Goal: Transaction & Acquisition: Download file/media

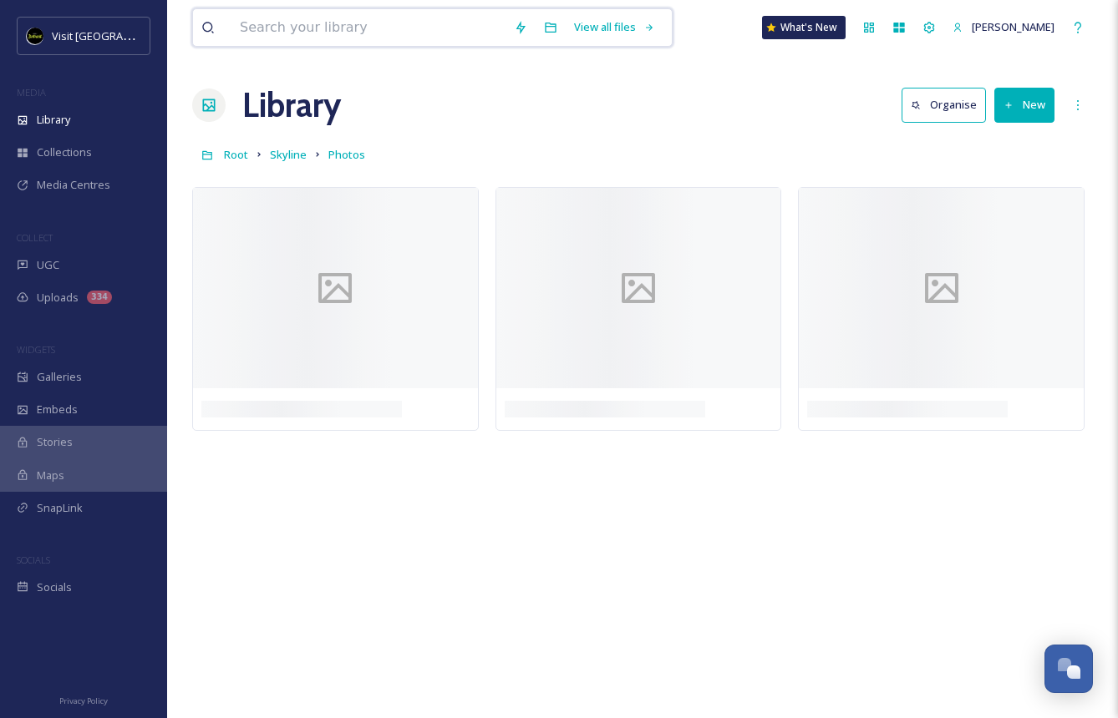
click at [438, 31] on input at bounding box center [368, 27] width 274 height 37
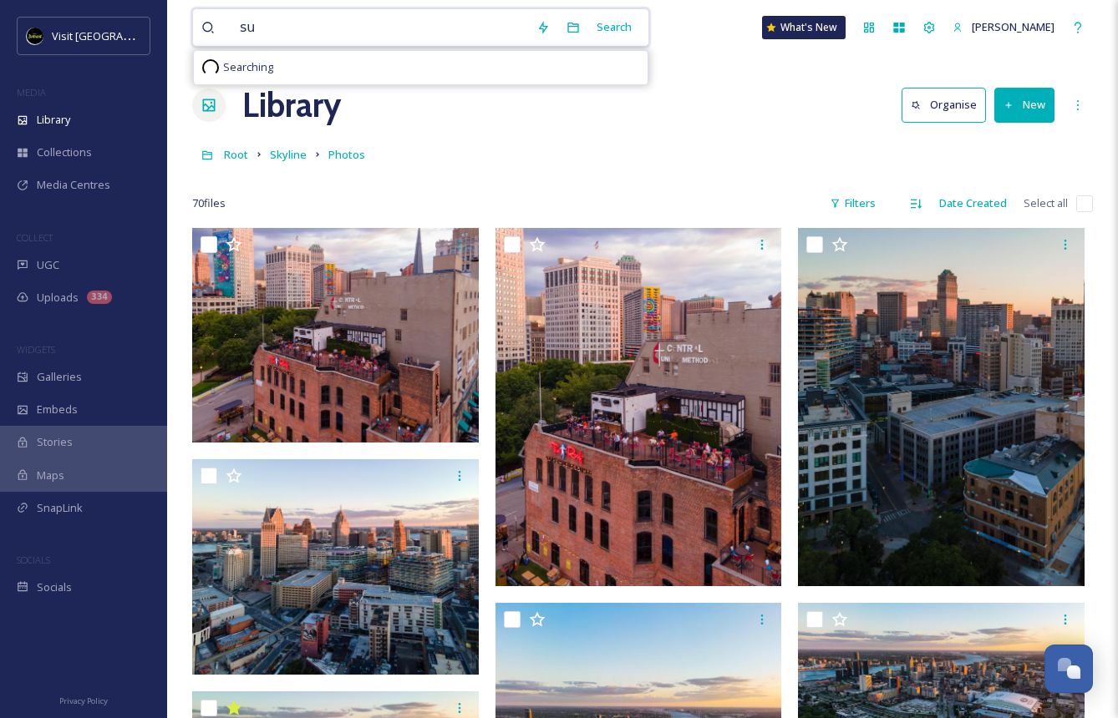
type input "s"
type input "culture"
click at [592, 22] on div "Search" at bounding box center [614, 27] width 52 height 33
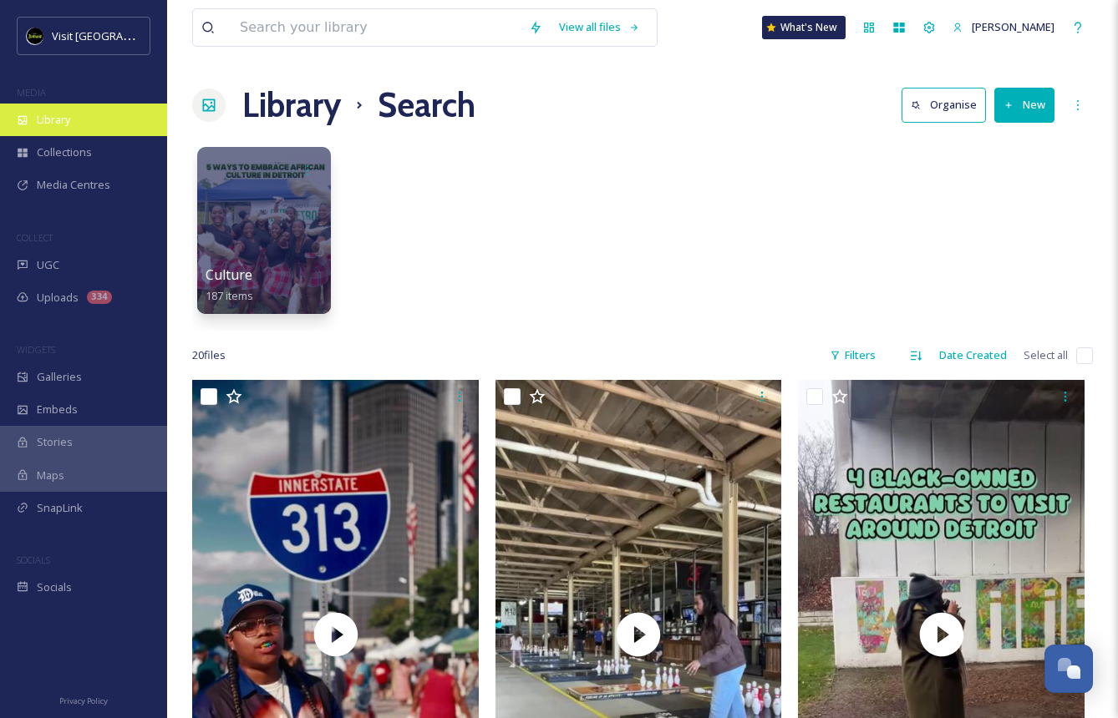
click at [81, 114] on div "Library" at bounding box center [83, 120] width 167 height 33
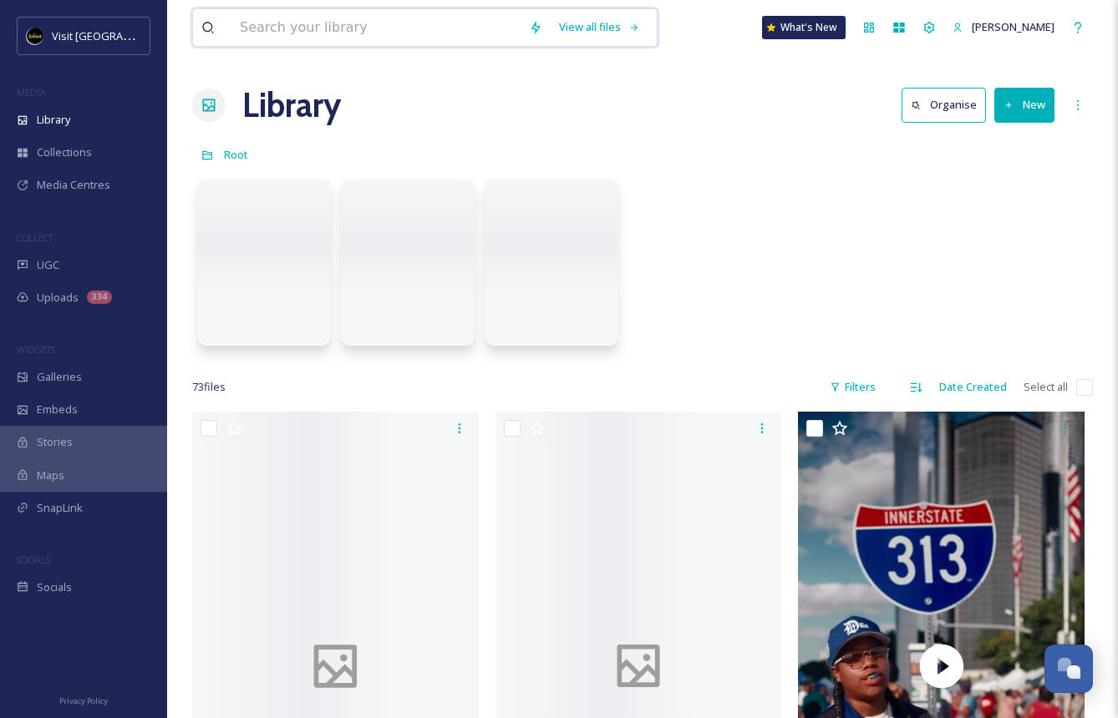
click at [261, 23] on input at bounding box center [375, 27] width 289 height 37
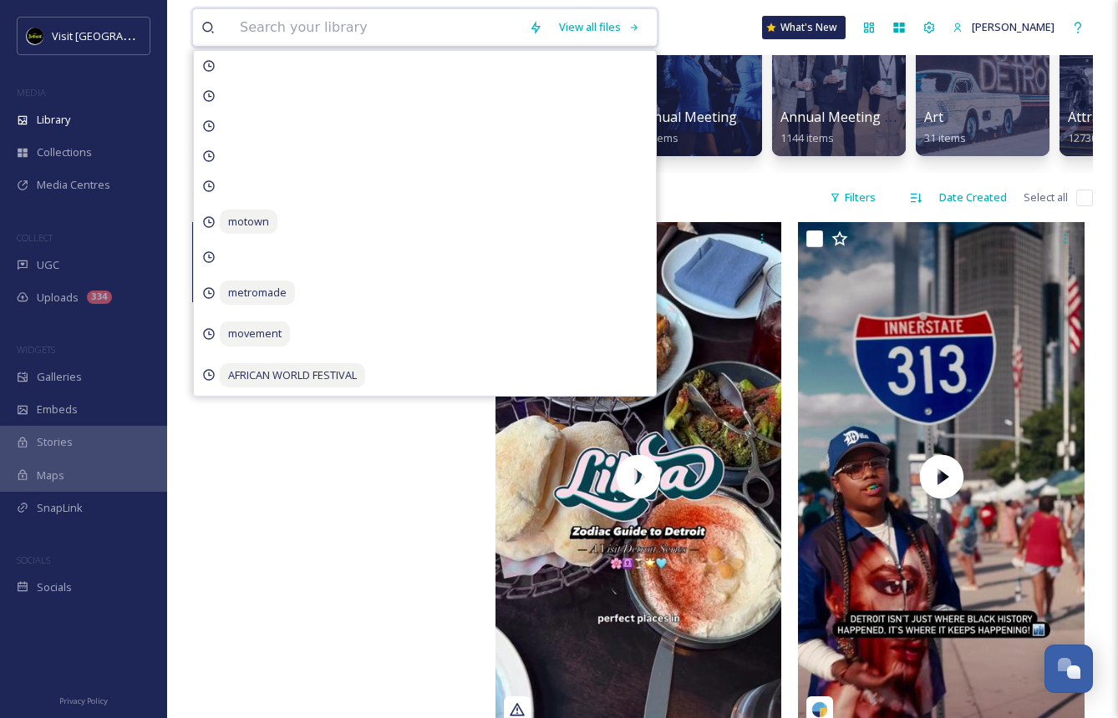
scroll to position [193, 0]
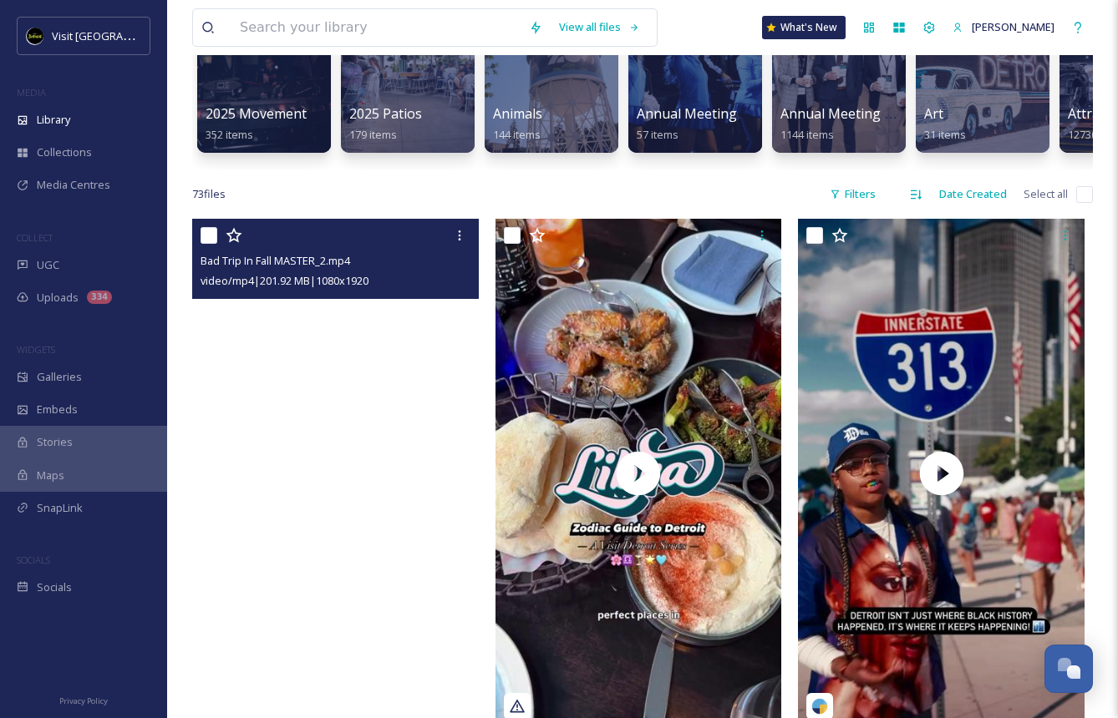
click at [264, 532] on video "Bad Trip In Fall MASTER_2.mp4" at bounding box center [335, 473] width 286 height 509
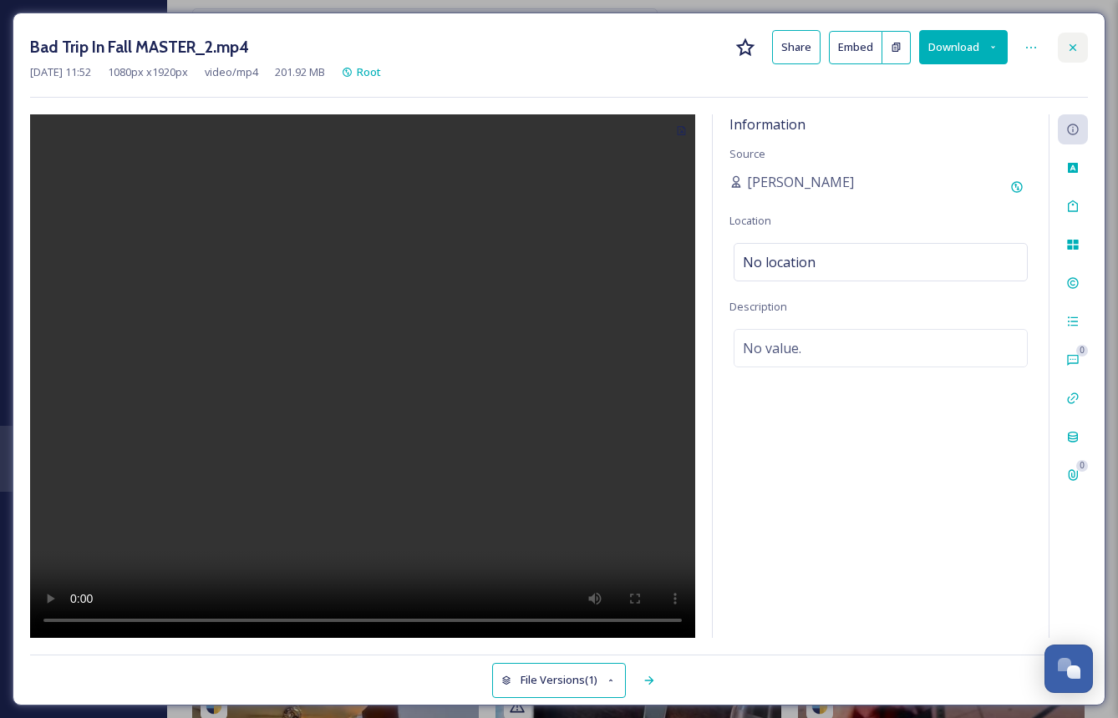
click at [1069, 43] on icon at bounding box center [1072, 47] width 13 height 13
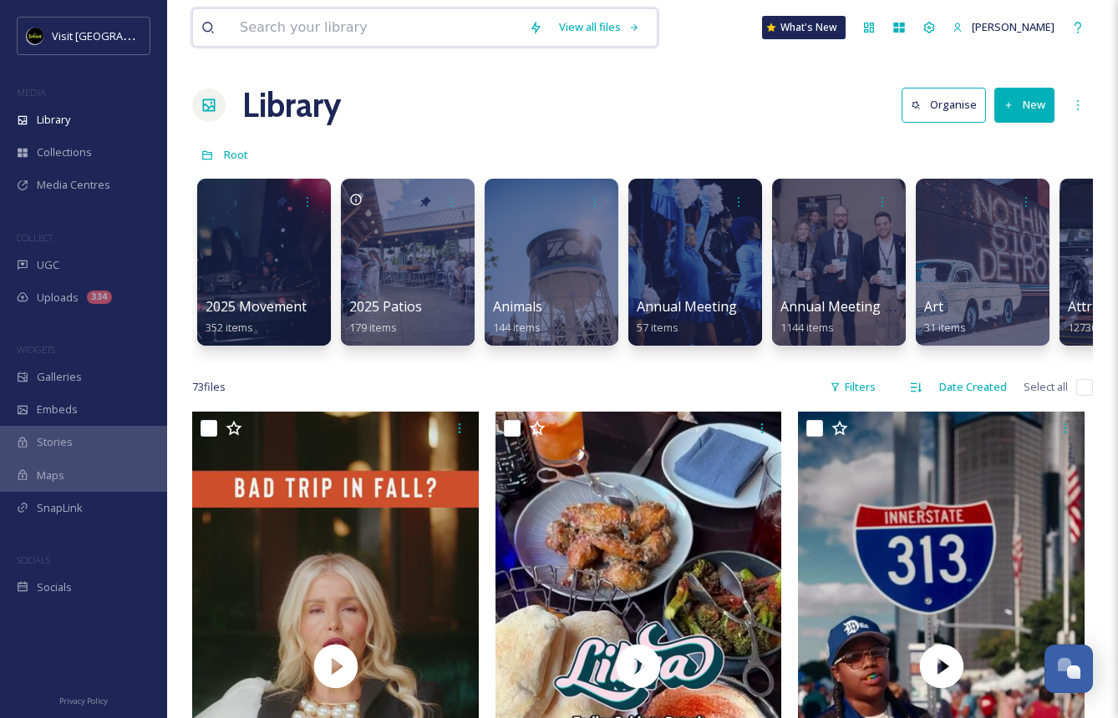
click at [281, 29] on input at bounding box center [375, 27] width 289 height 37
type input "culture"
click at [578, 24] on div "Search" at bounding box center [599, 27] width 52 height 33
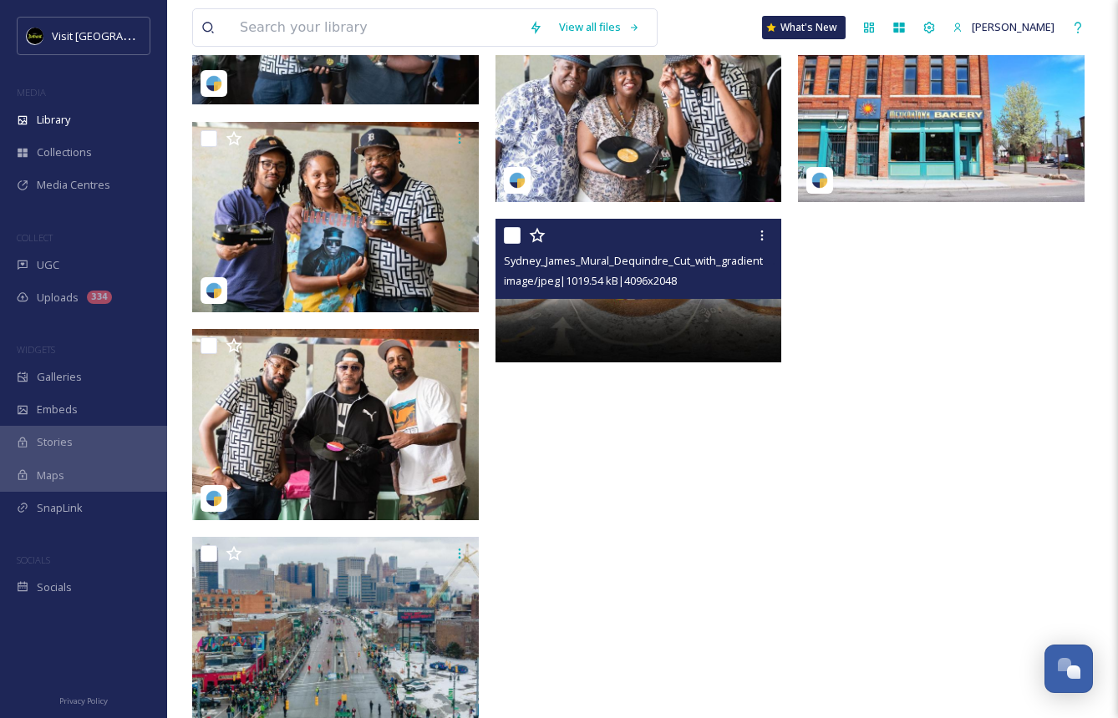
scroll to position [2273, 0]
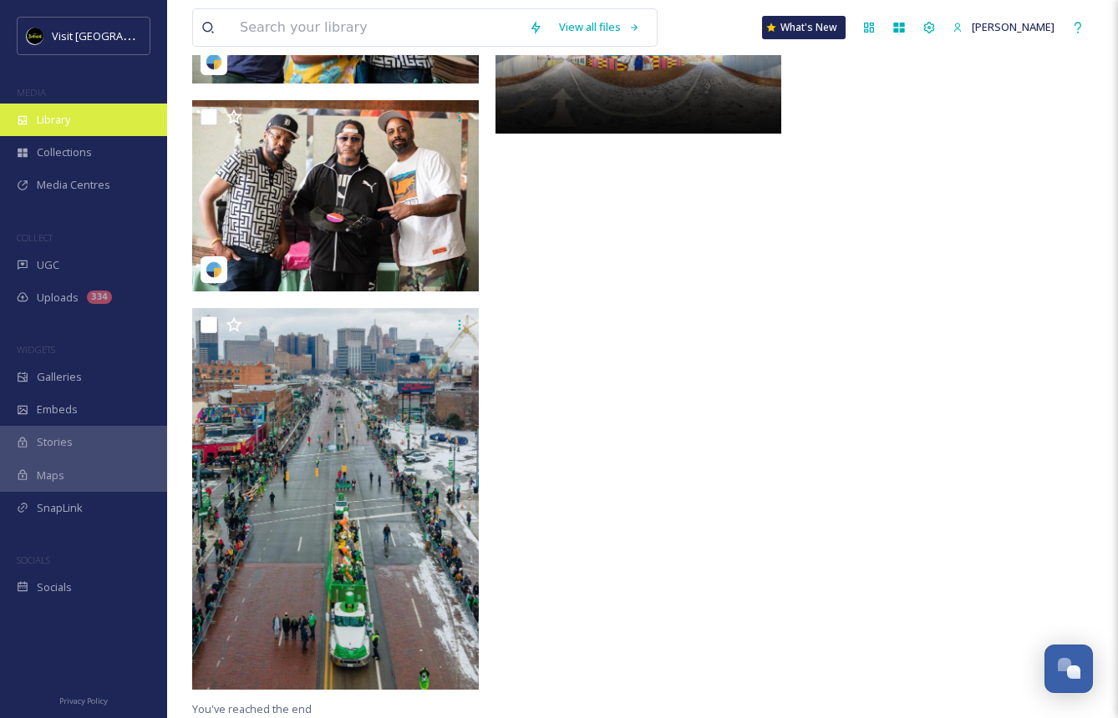
click at [61, 122] on span "Library" at bounding box center [53, 120] width 33 height 16
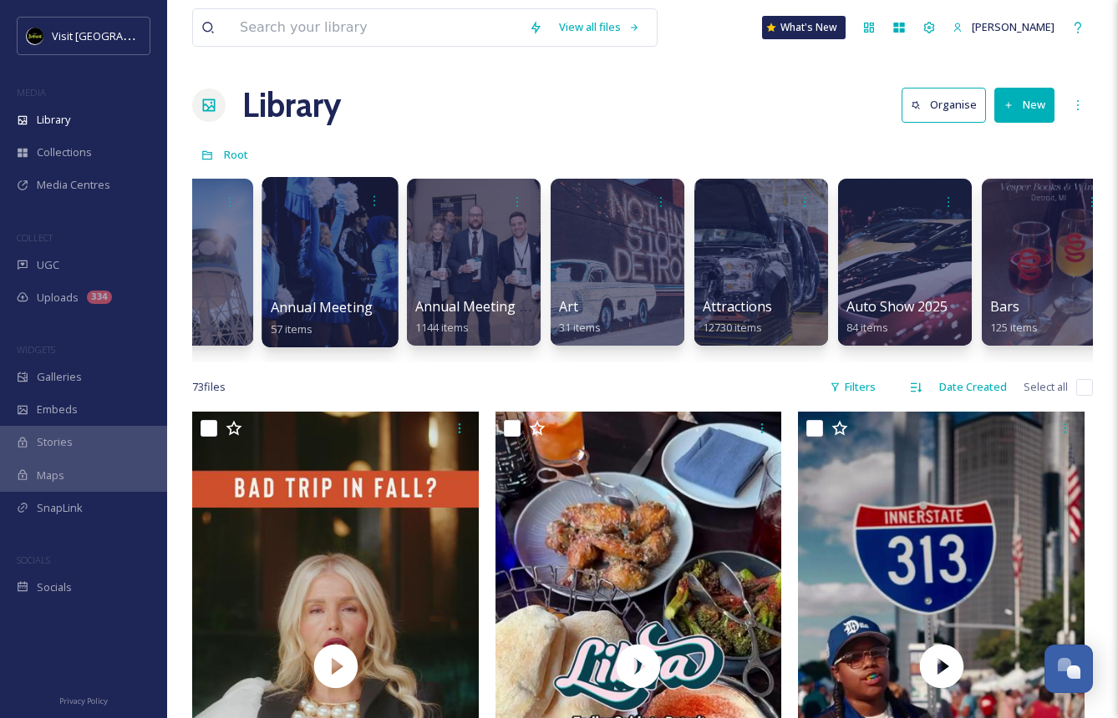
scroll to position [0, 398]
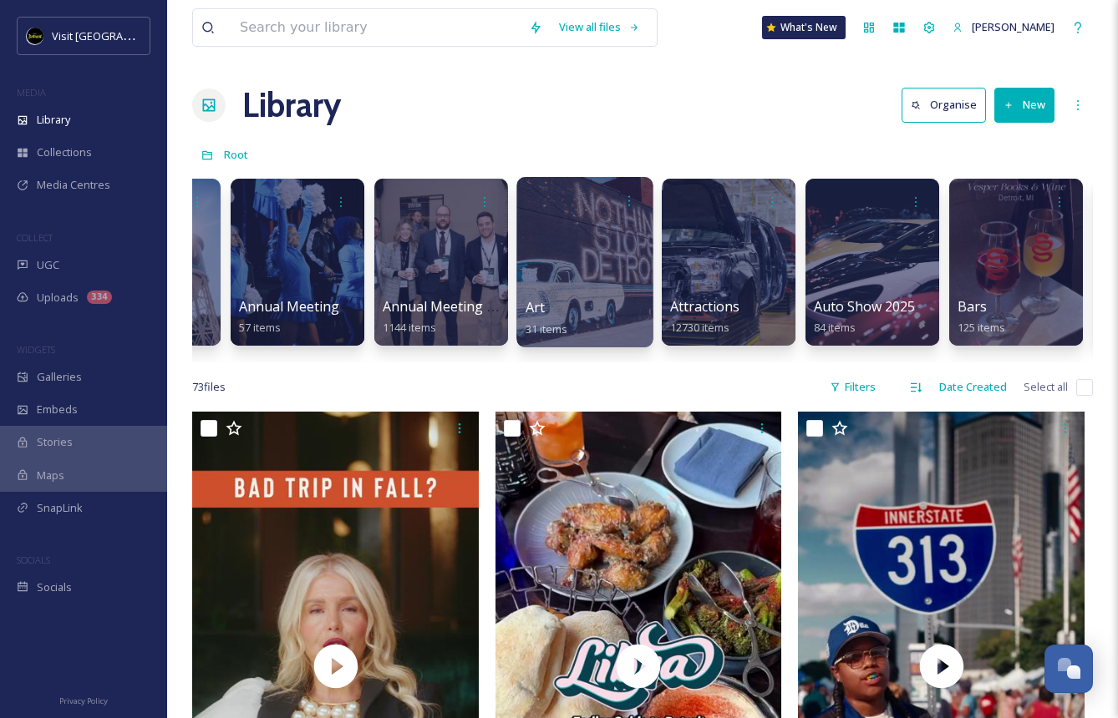
click at [590, 244] on div at bounding box center [584, 262] width 136 height 170
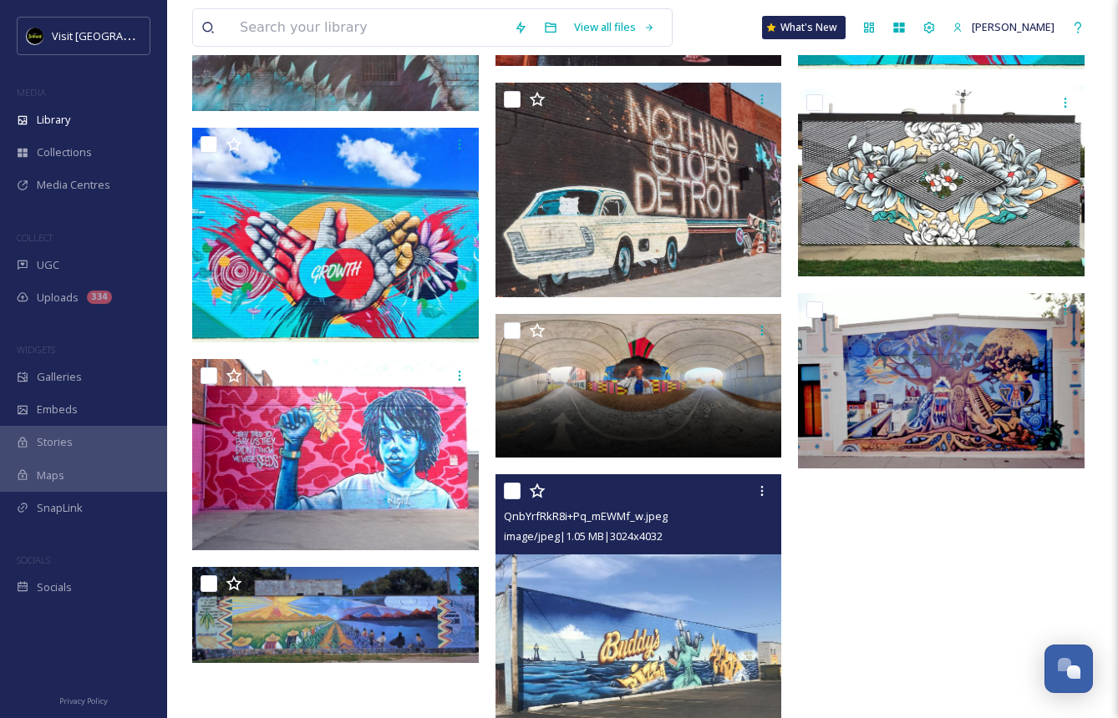
scroll to position [1787, 0]
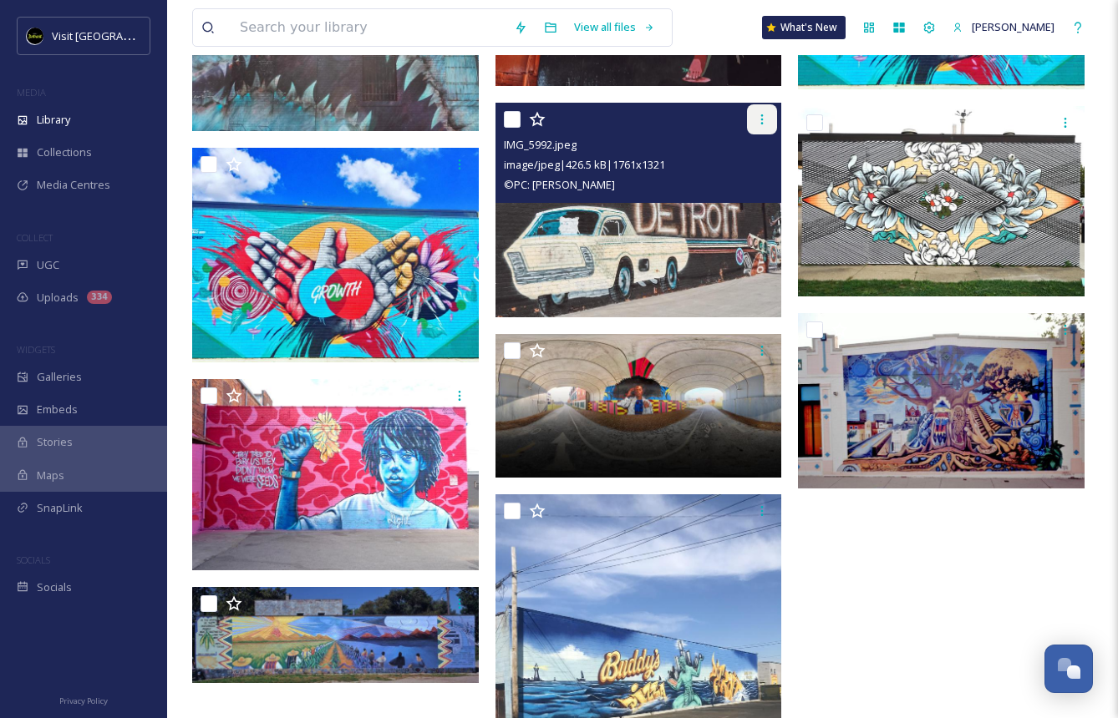
click at [758, 119] on icon at bounding box center [761, 119] width 13 height 13
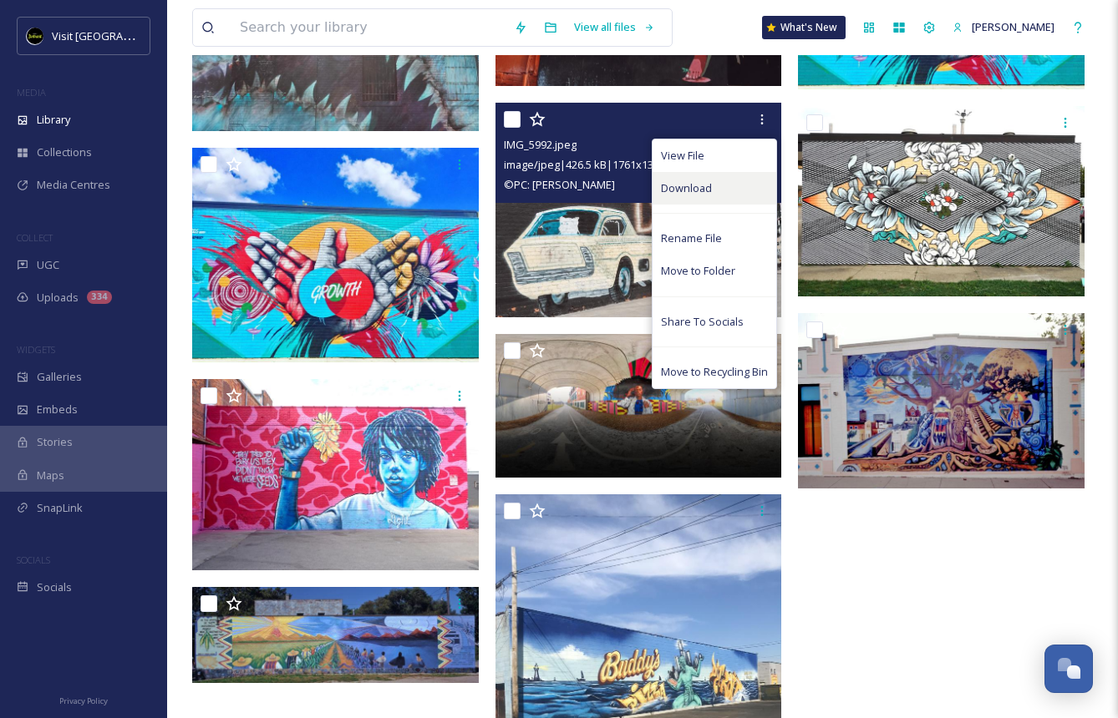
click at [677, 184] on span "Download" at bounding box center [686, 188] width 51 height 16
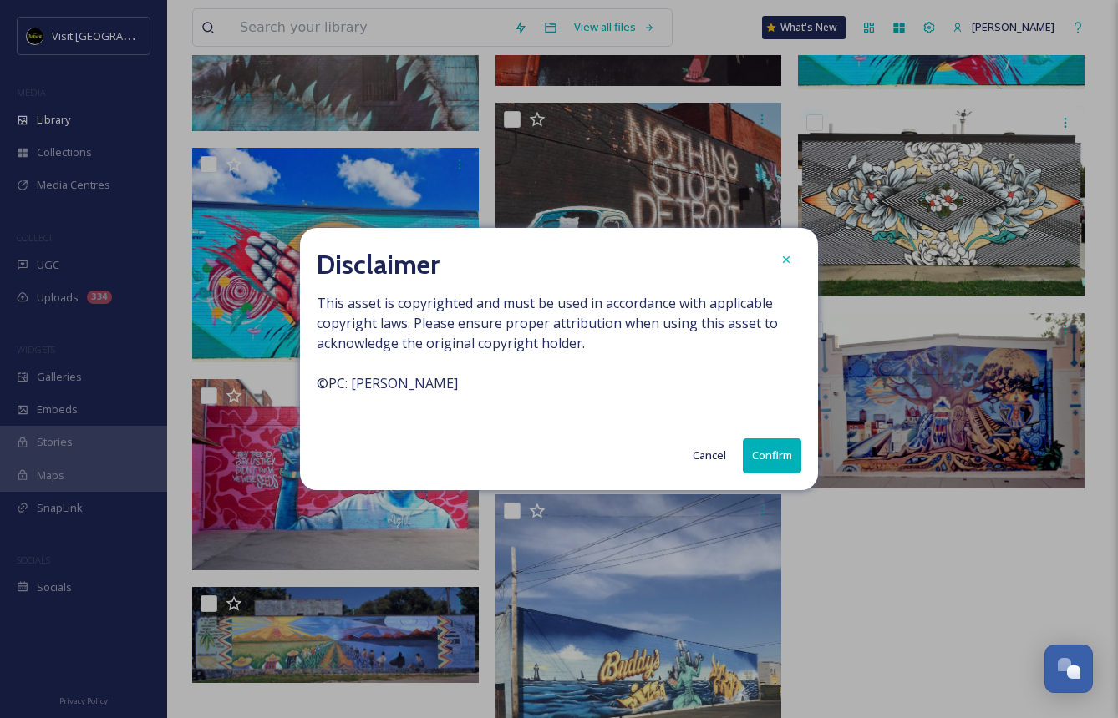
click at [762, 454] on button "Confirm" at bounding box center [772, 455] width 58 height 34
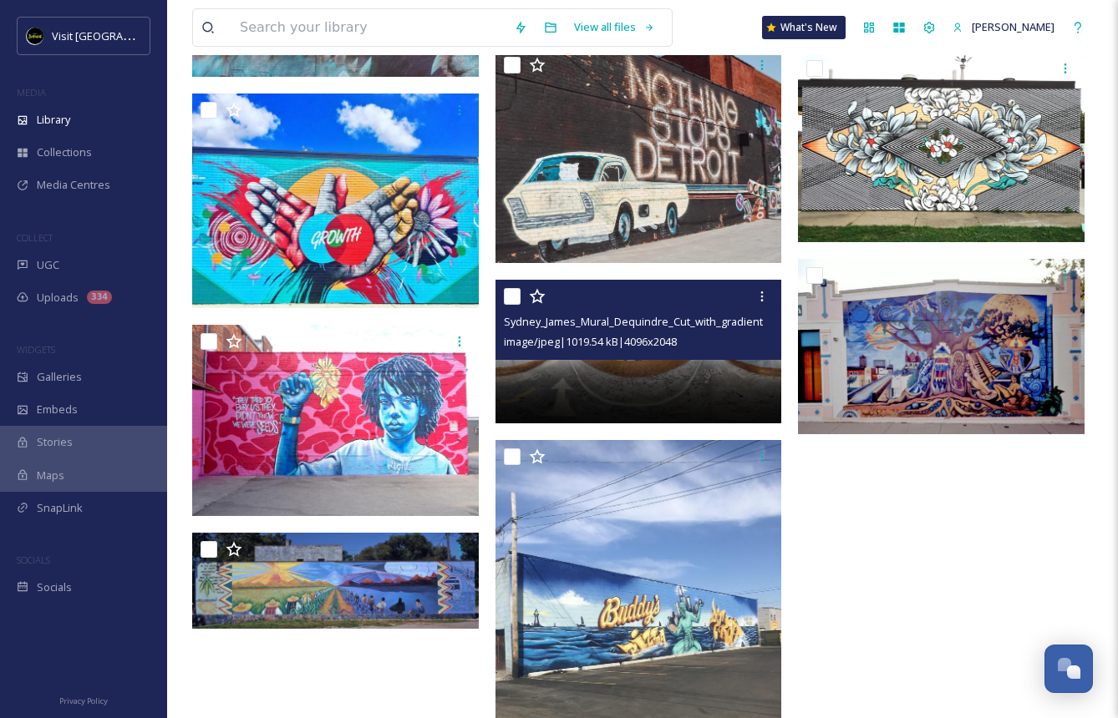
scroll to position [1844, 0]
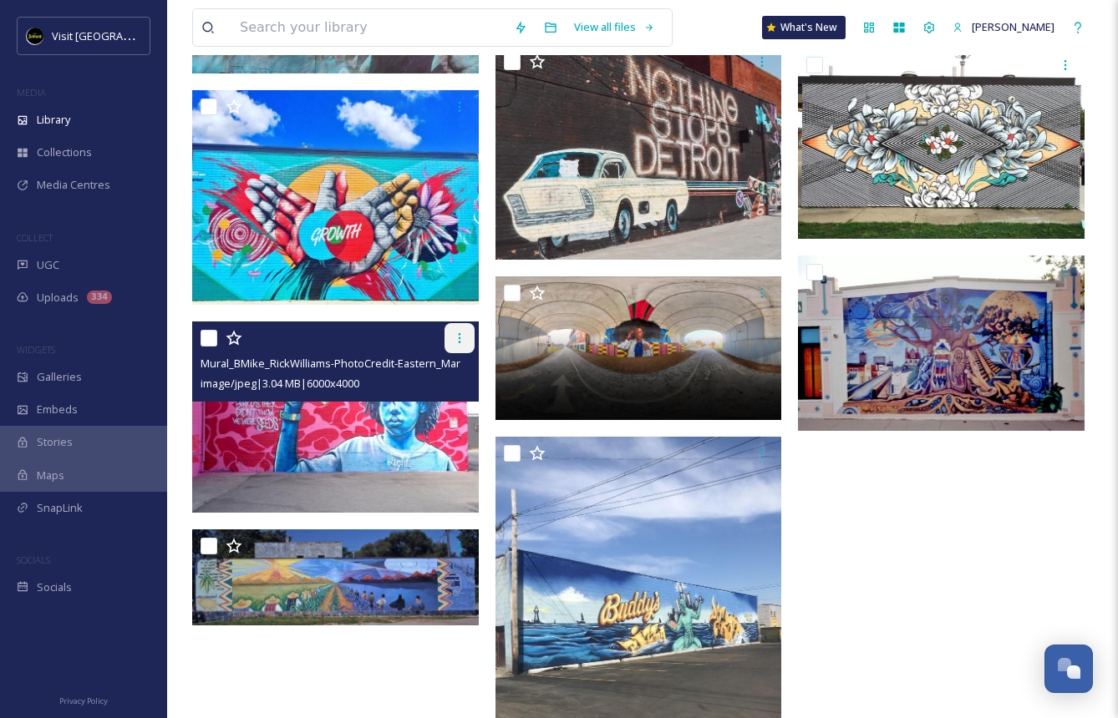
click at [459, 340] on icon at bounding box center [459, 338] width 13 height 13
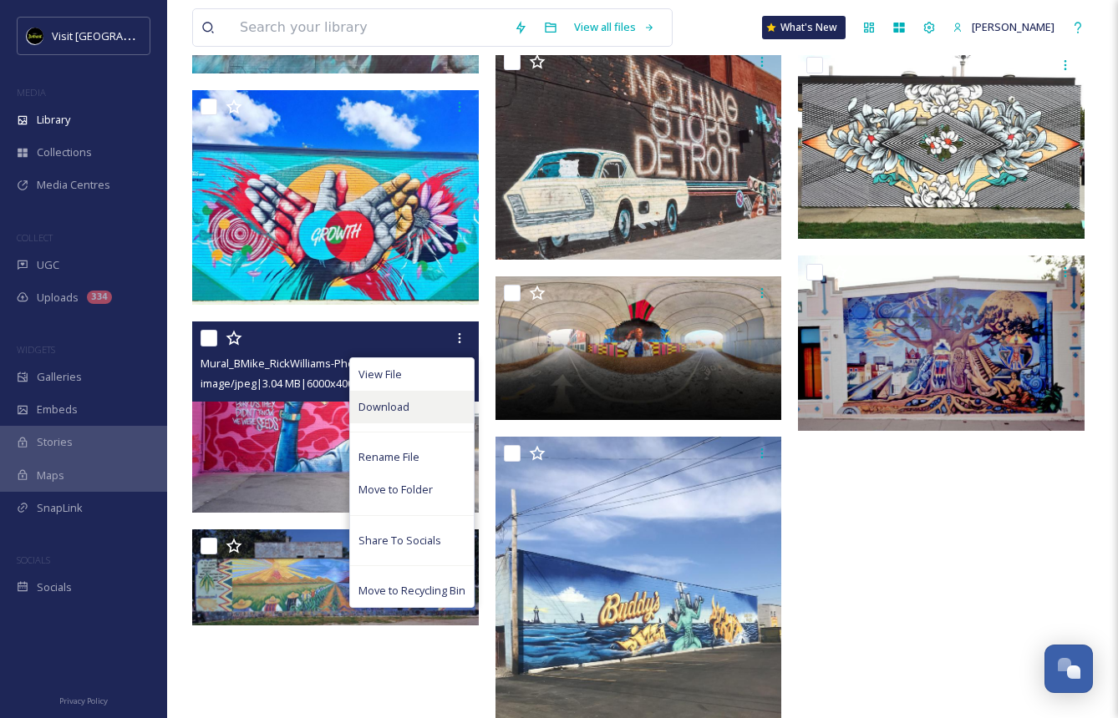
click at [392, 405] on span "Download" at bounding box center [383, 407] width 51 height 16
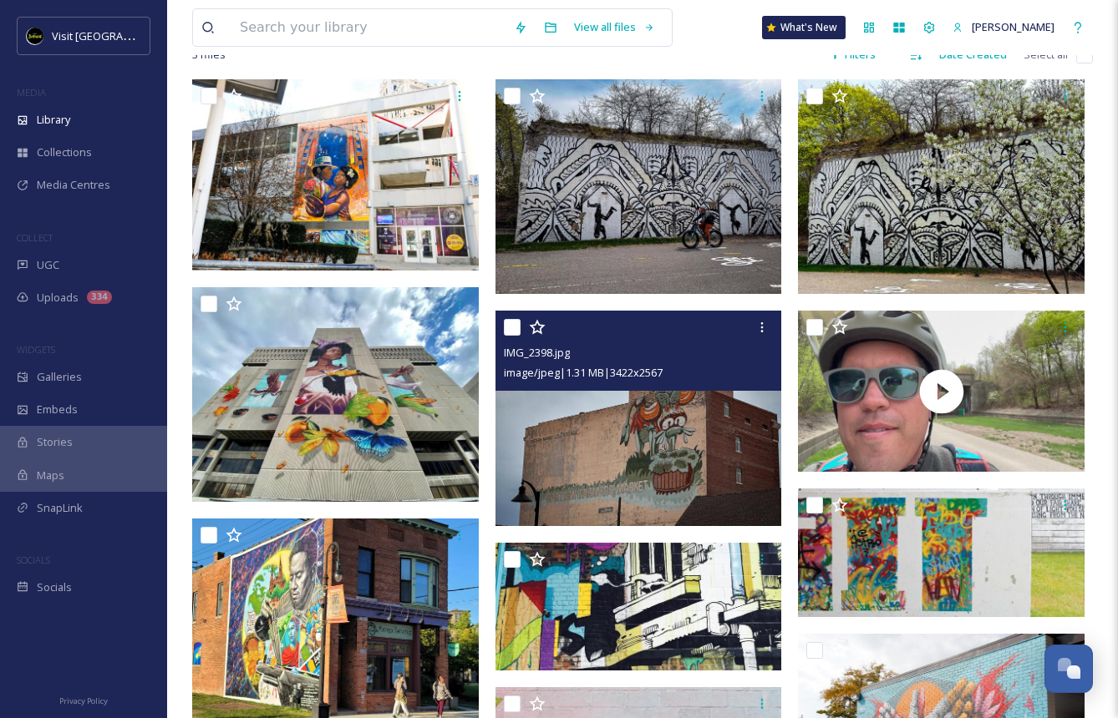
scroll to position [0, 0]
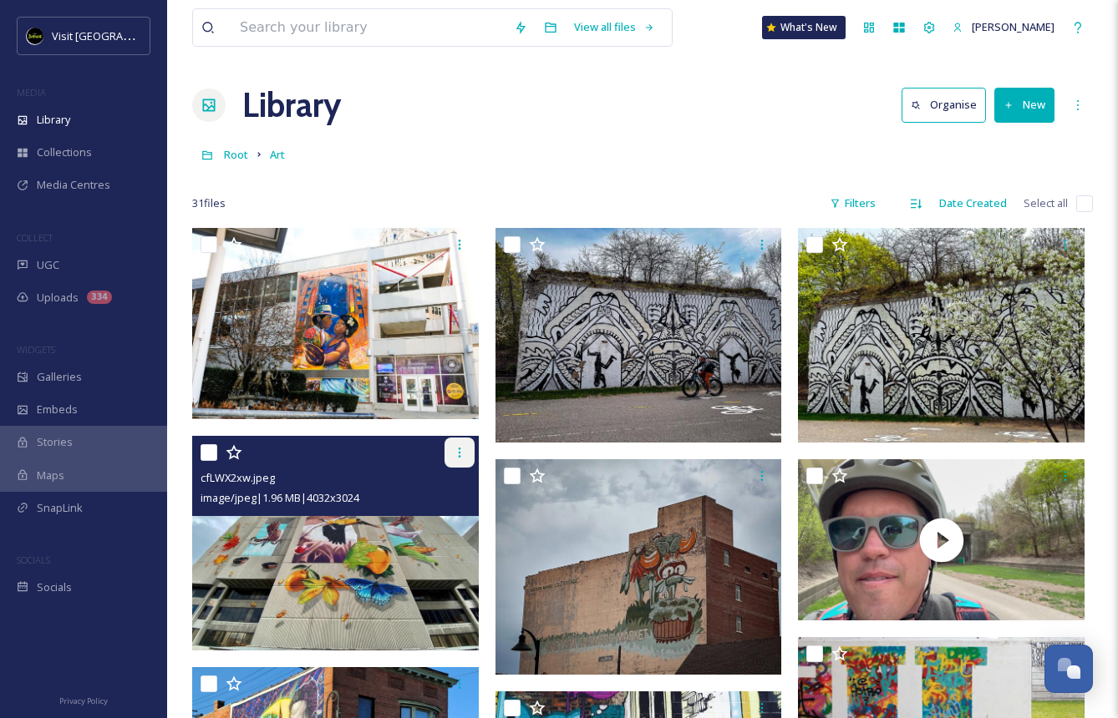
click at [454, 456] on icon at bounding box center [459, 452] width 13 height 13
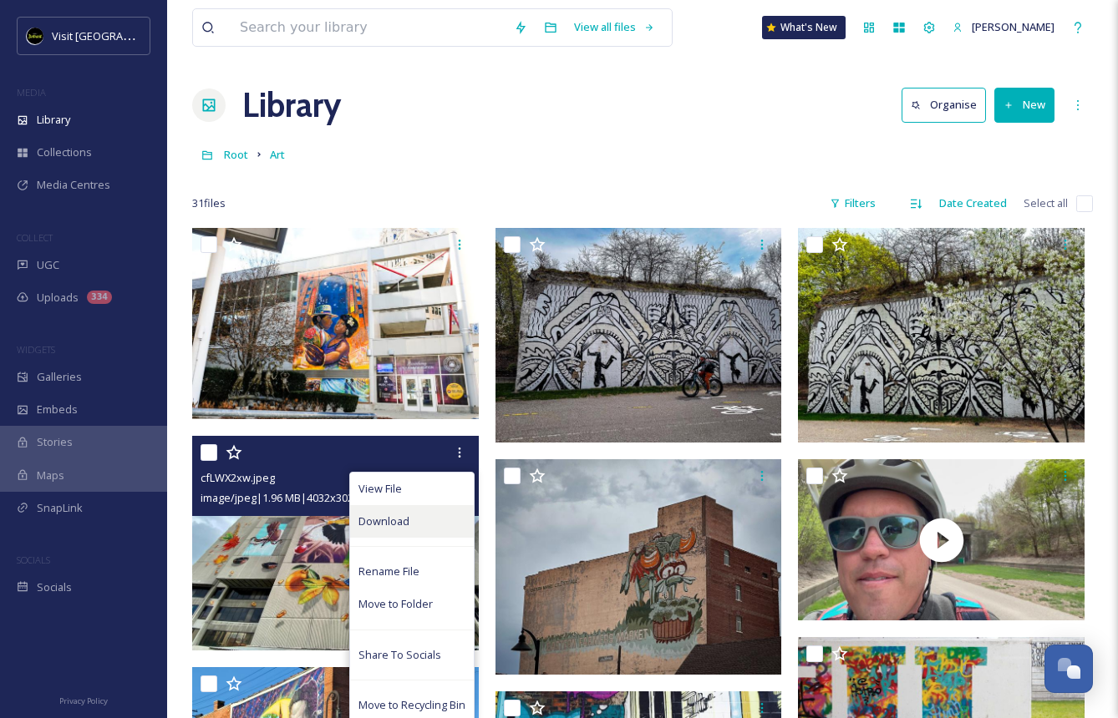
click at [370, 516] on span "Download" at bounding box center [383, 522] width 51 height 16
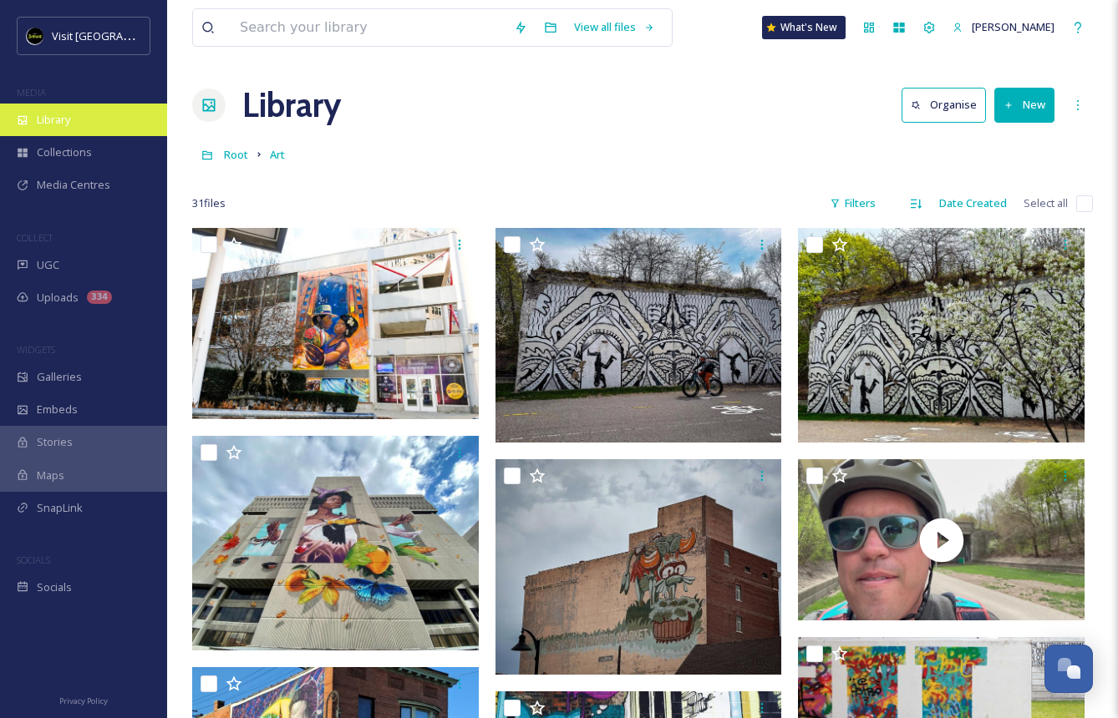
click at [92, 121] on div "Library" at bounding box center [83, 120] width 167 height 33
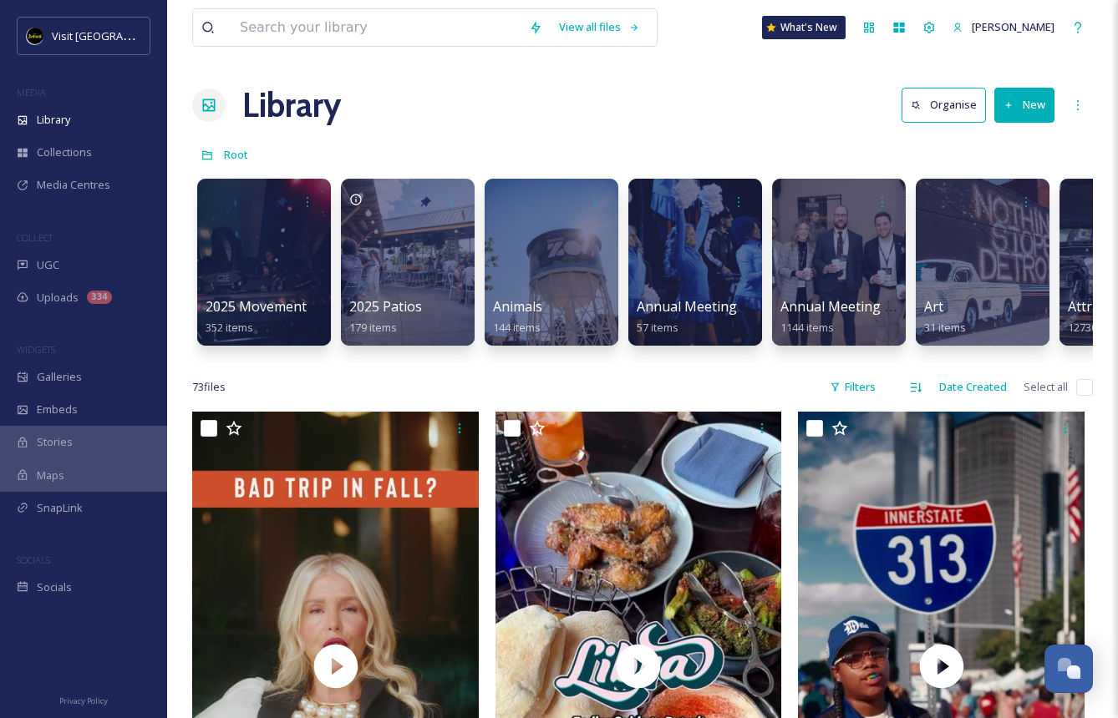
click at [1069, 144] on div "Root" at bounding box center [642, 155] width 900 height 32
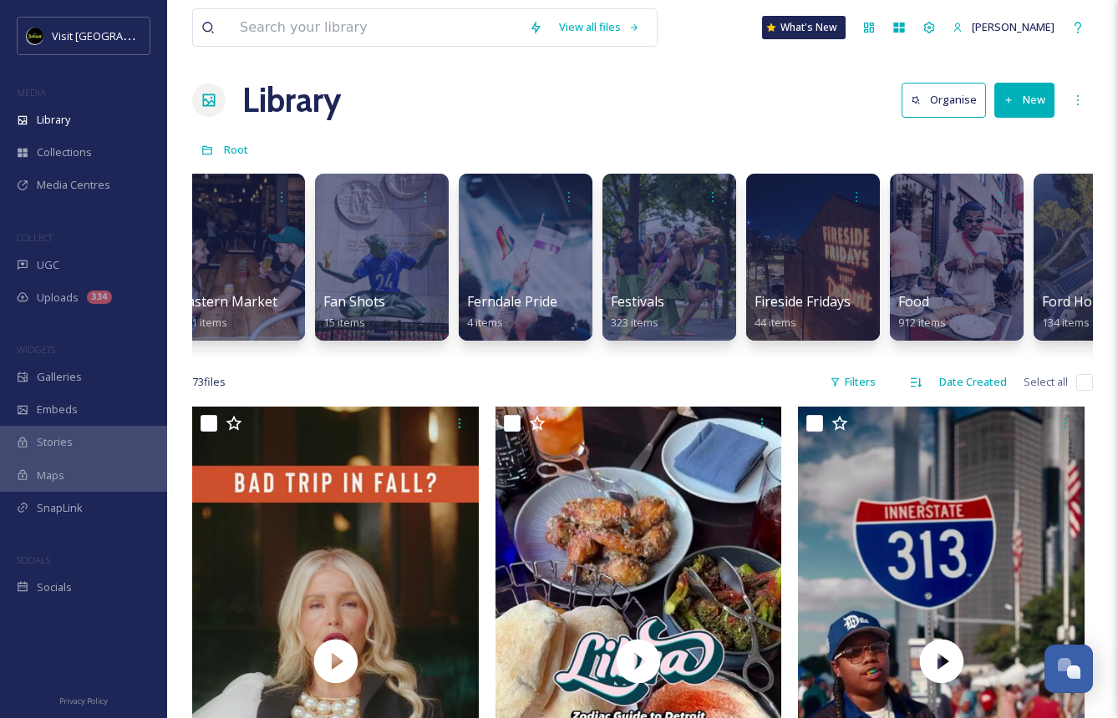
scroll to position [0, 2179]
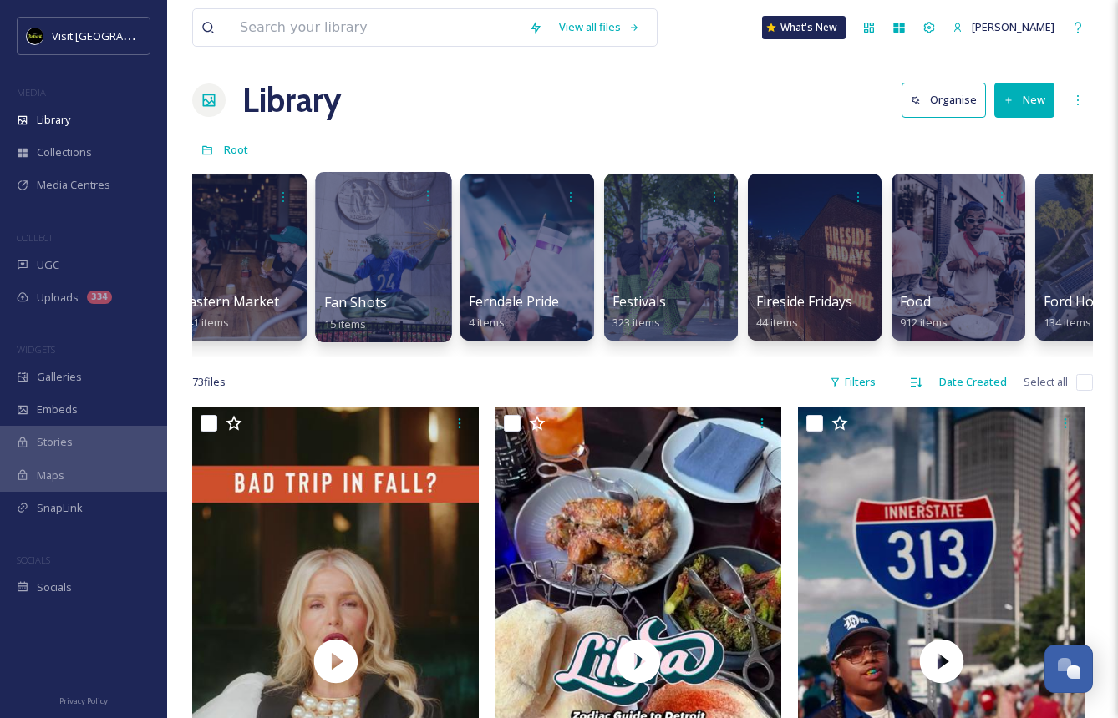
click at [418, 246] on div at bounding box center [383, 257] width 136 height 170
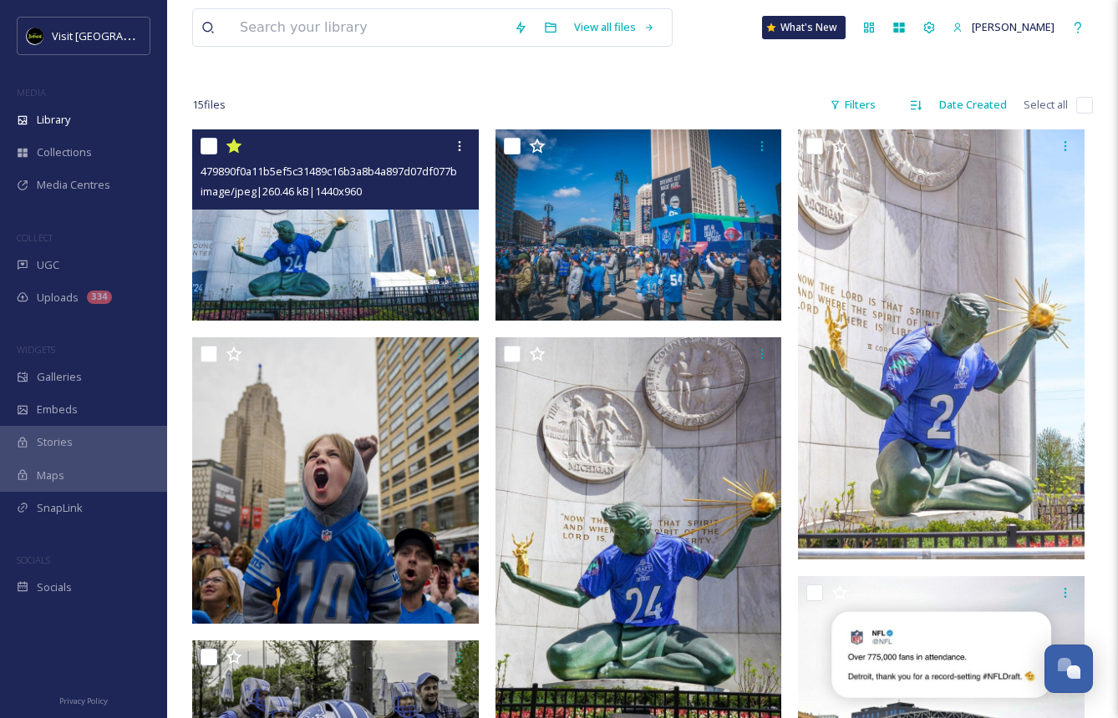
scroll to position [125, 0]
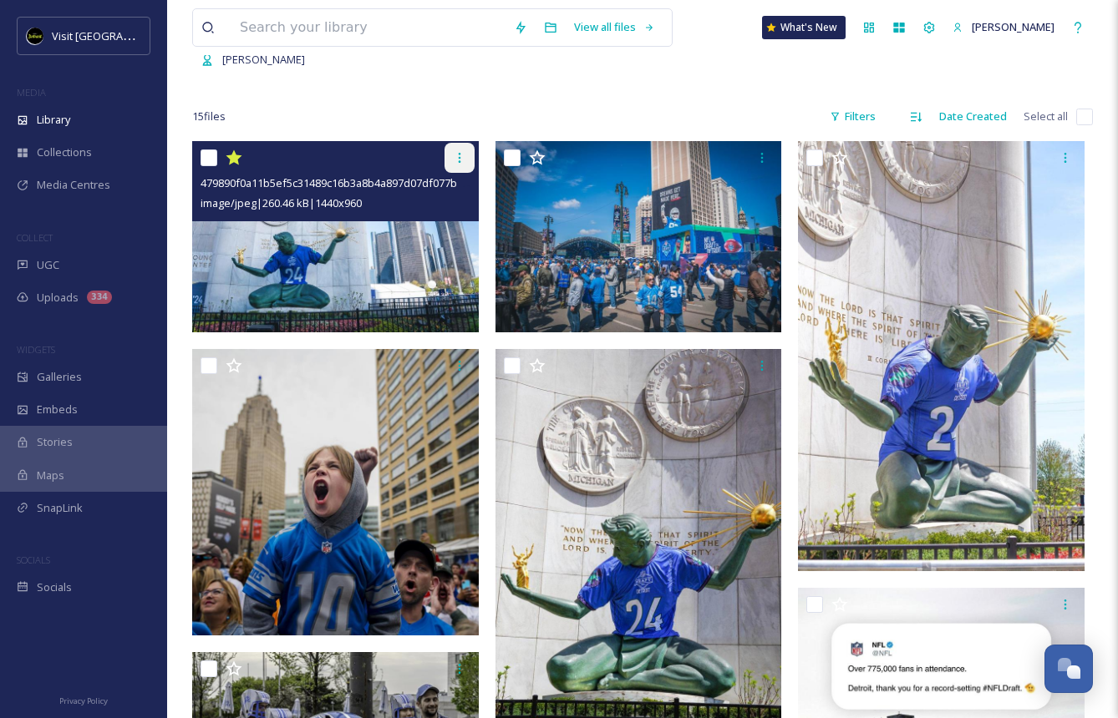
click at [462, 161] on icon at bounding box center [459, 157] width 13 height 13
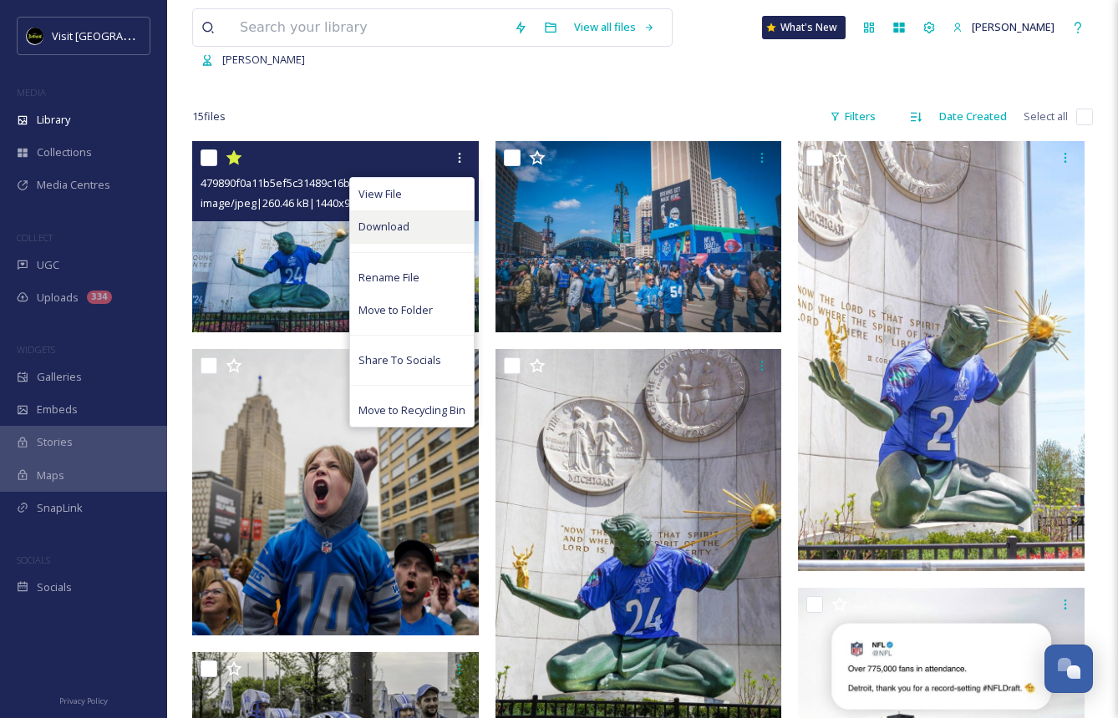
click at [410, 231] on div "Download" at bounding box center [412, 226] width 124 height 33
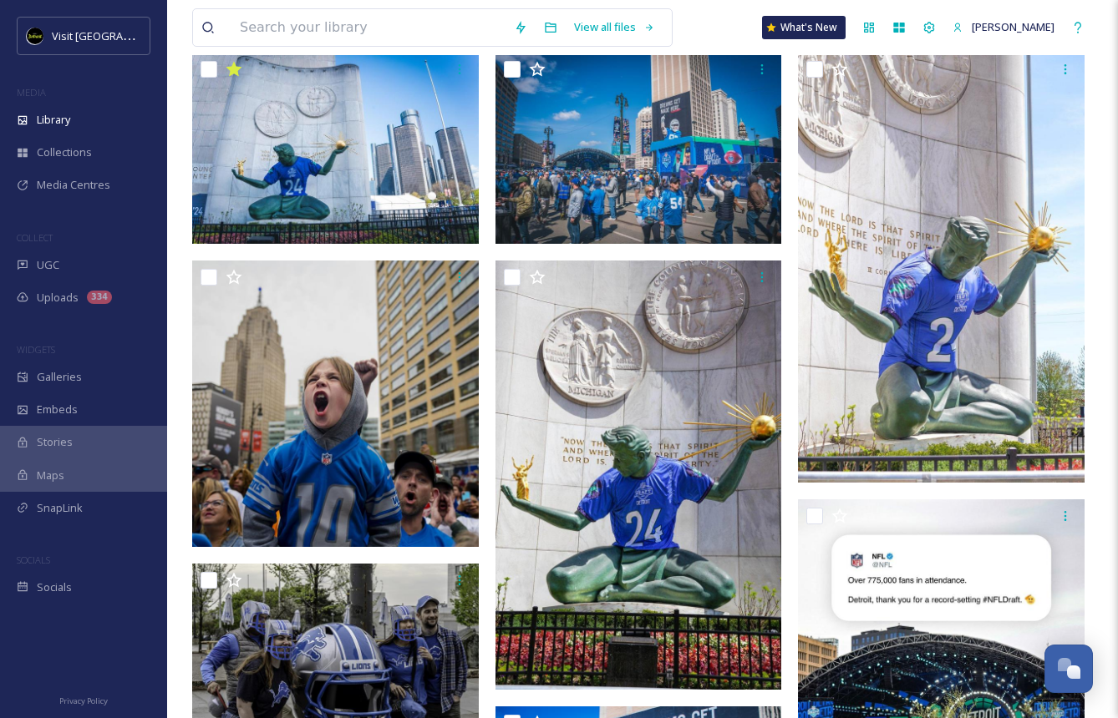
scroll to position [0, 0]
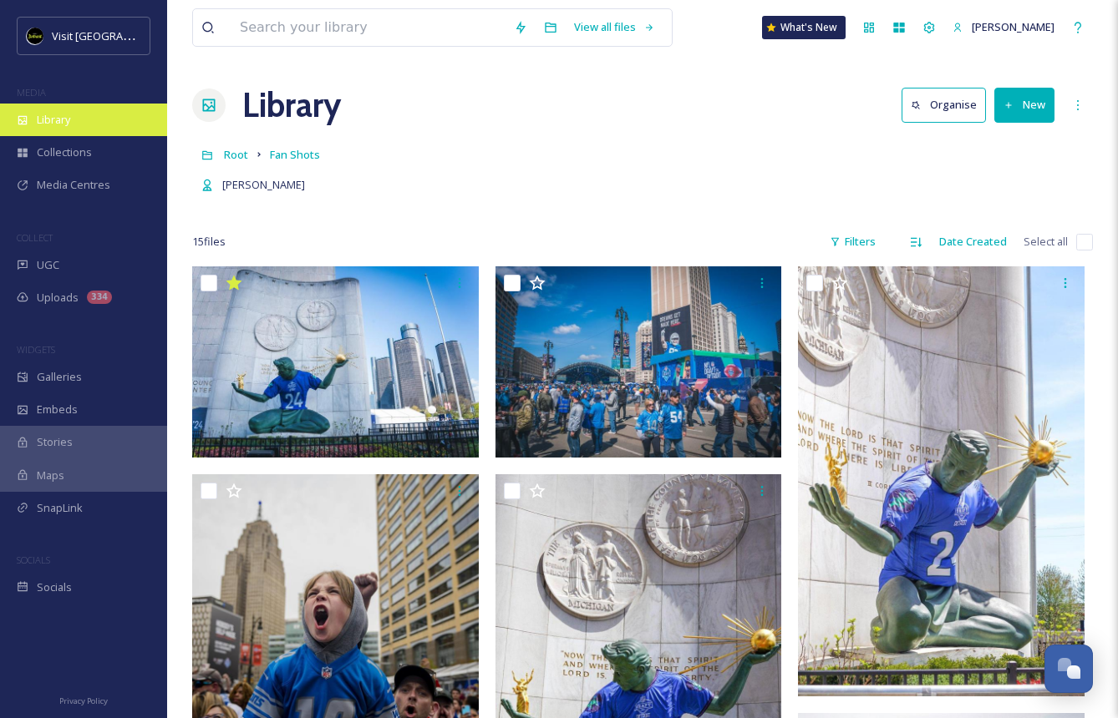
click at [62, 120] on span "Library" at bounding box center [53, 120] width 33 height 16
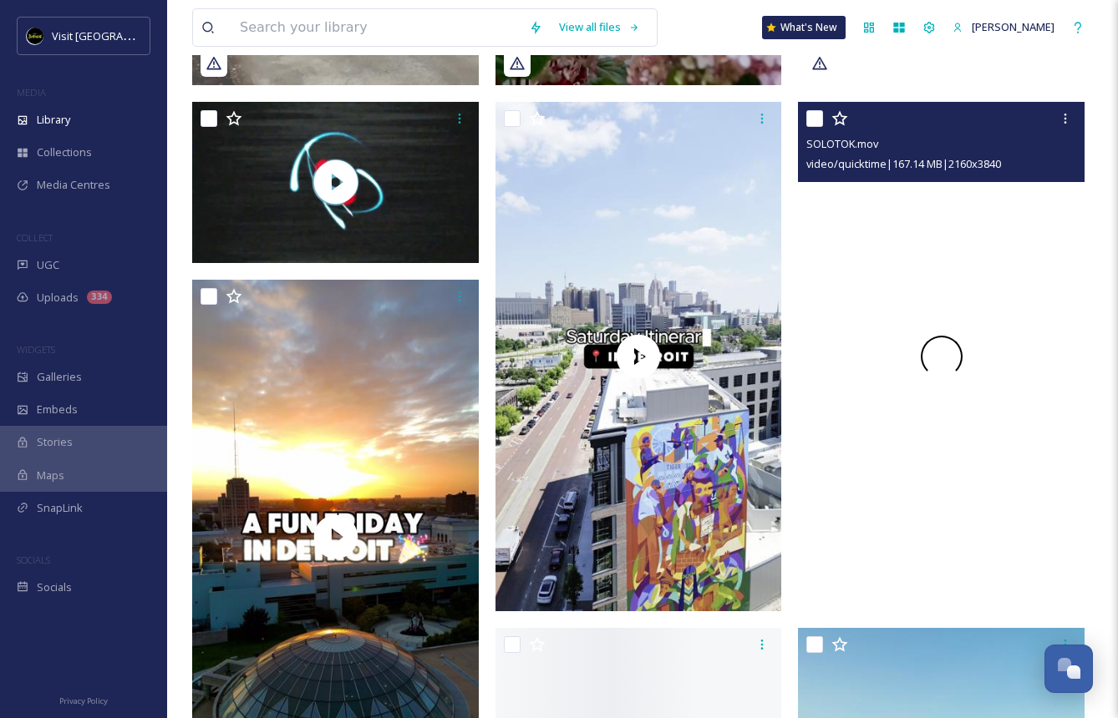
scroll to position [3050, 0]
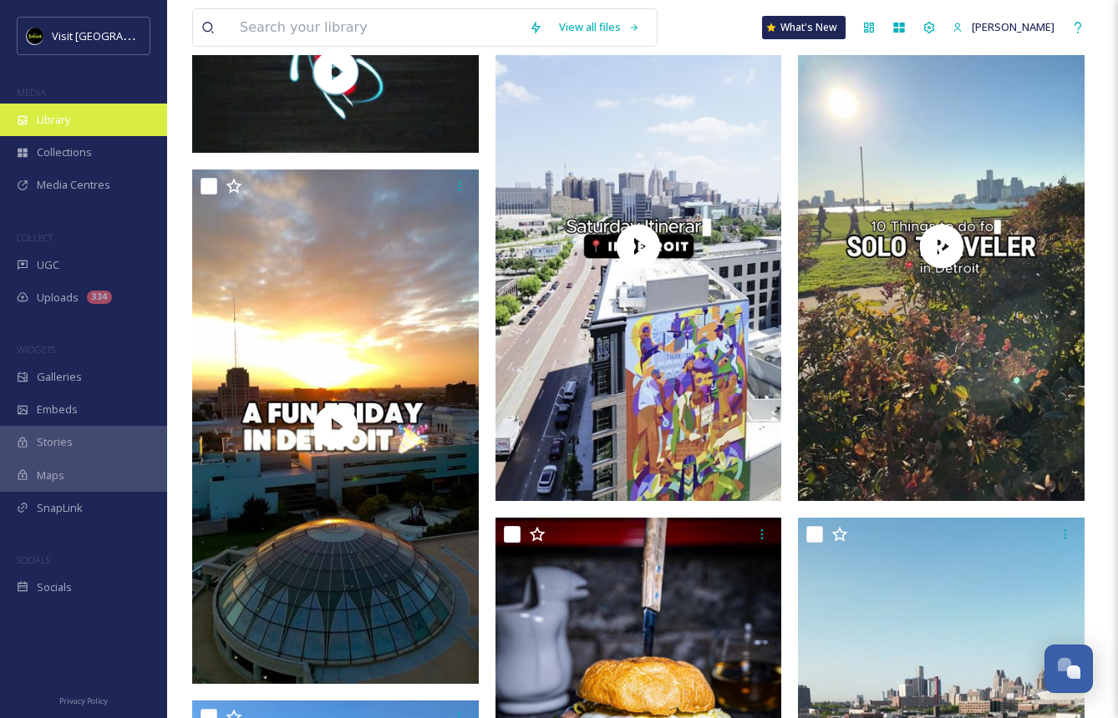
click at [52, 118] on span "Library" at bounding box center [53, 120] width 33 height 16
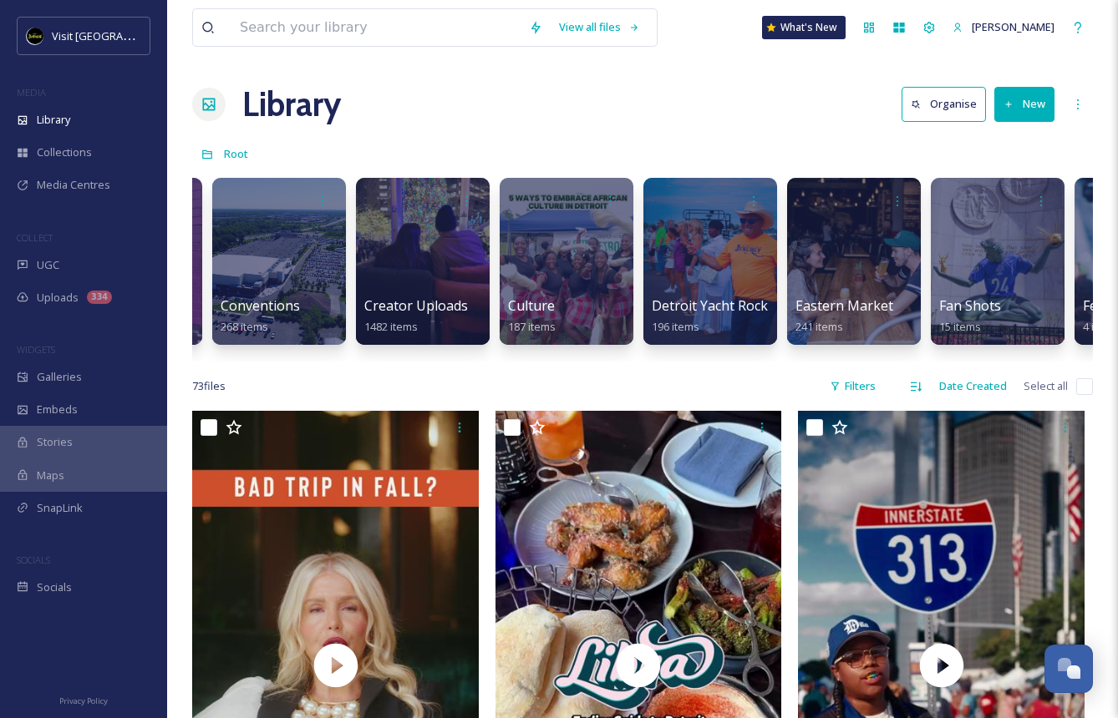
scroll to position [0, 1569]
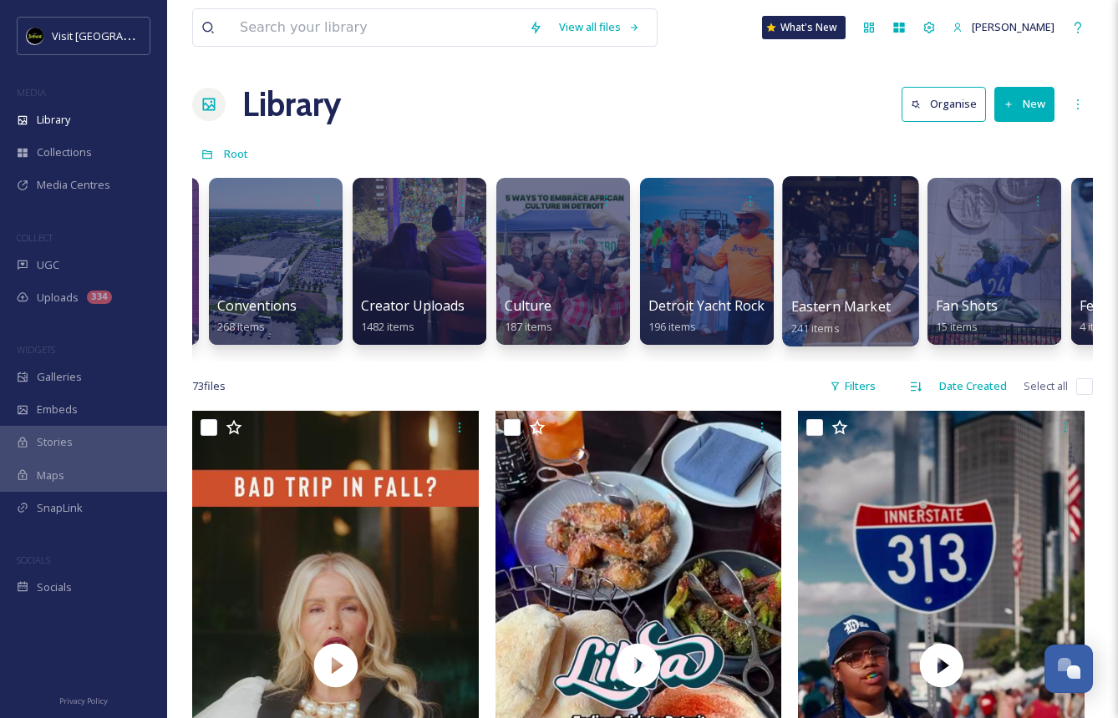
click at [834, 272] on div at bounding box center [850, 261] width 136 height 170
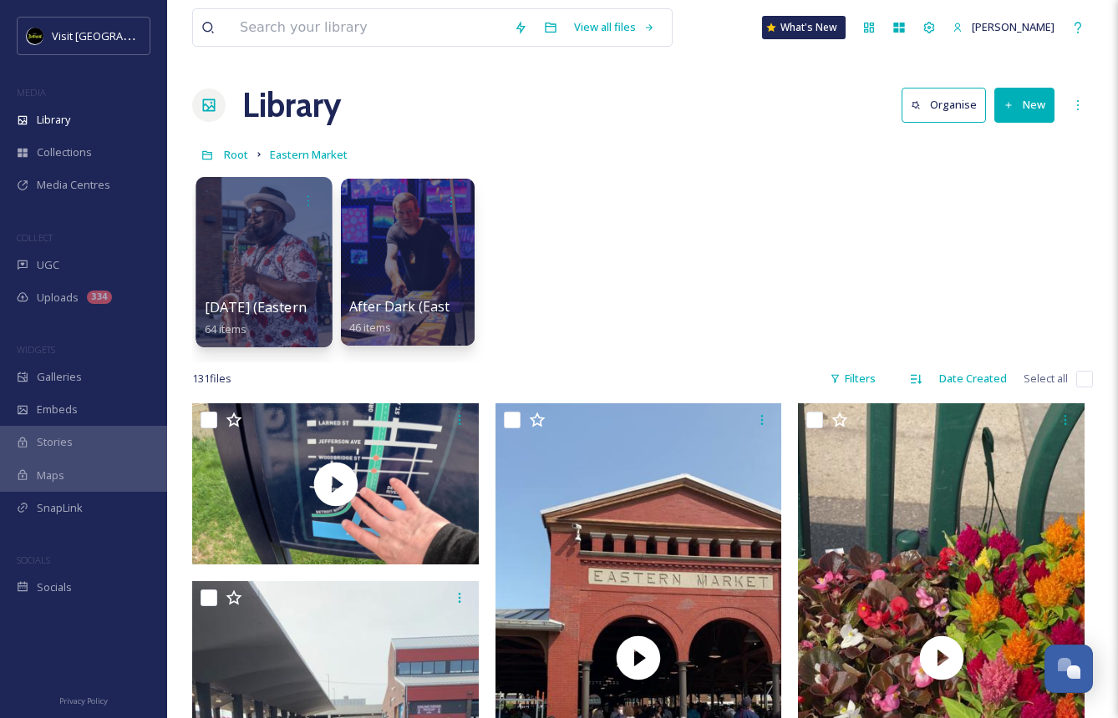
click at [251, 254] on div at bounding box center [263, 262] width 136 height 170
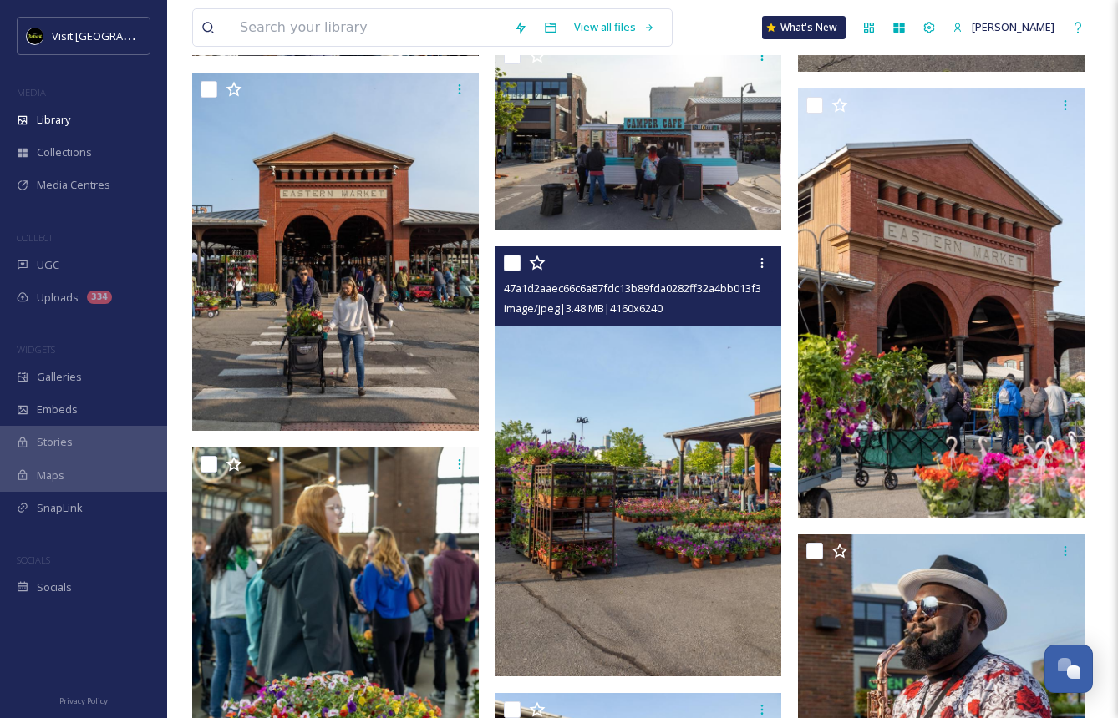
scroll to position [3528, 0]
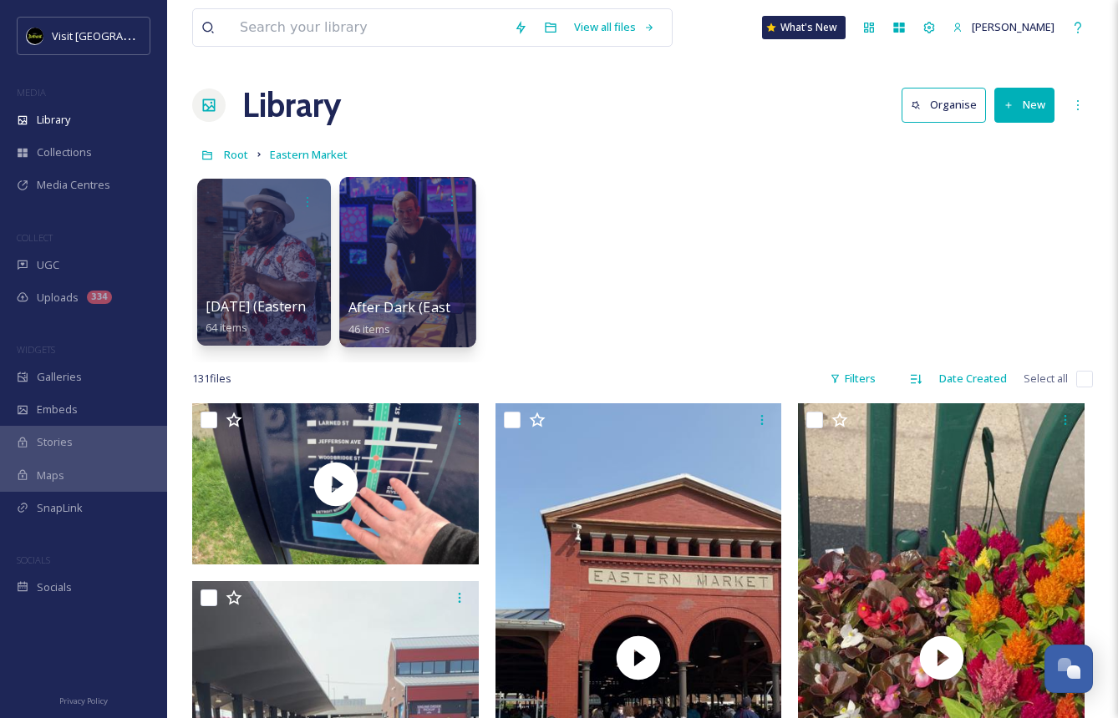
click at [393, 251] on div at bounding box center [407, 262] width 136 height 170
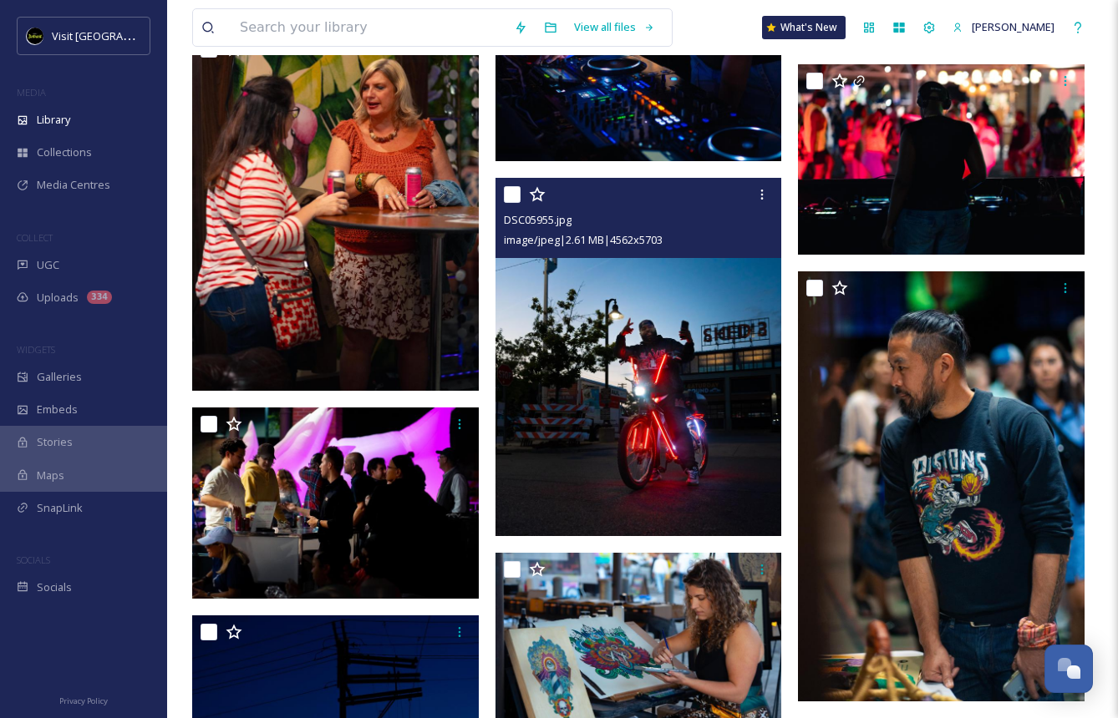
scroll to position [3384, 0]
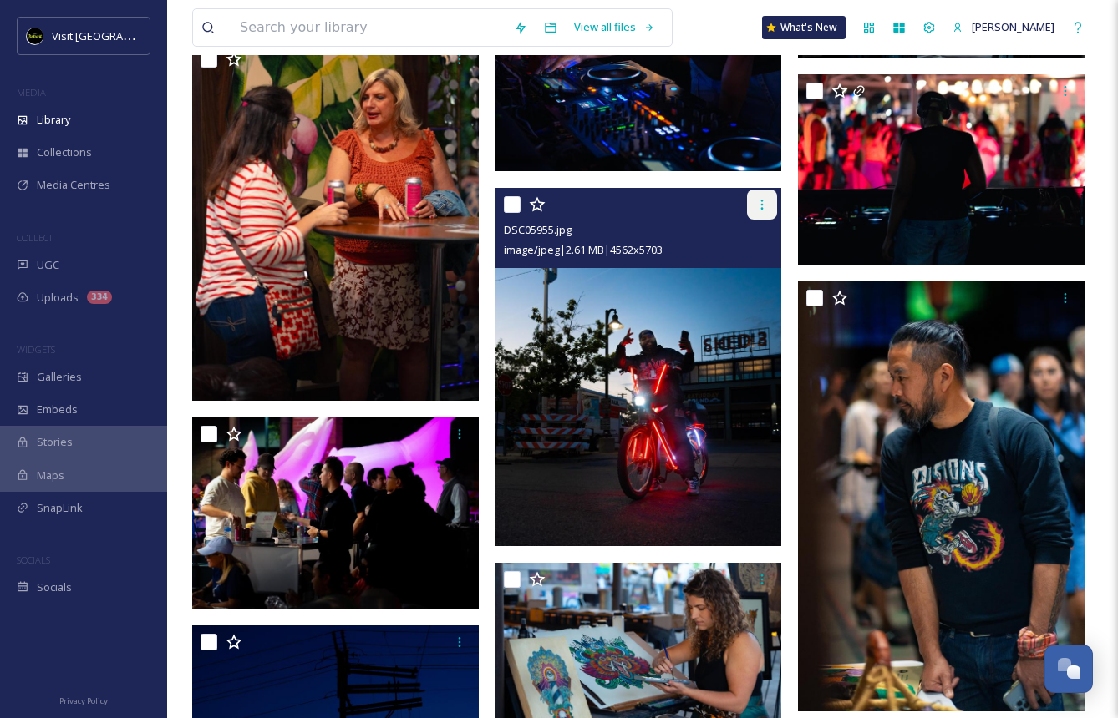
click at [758, 210] on icon at bounding box center [761, 204] width 13 height 13
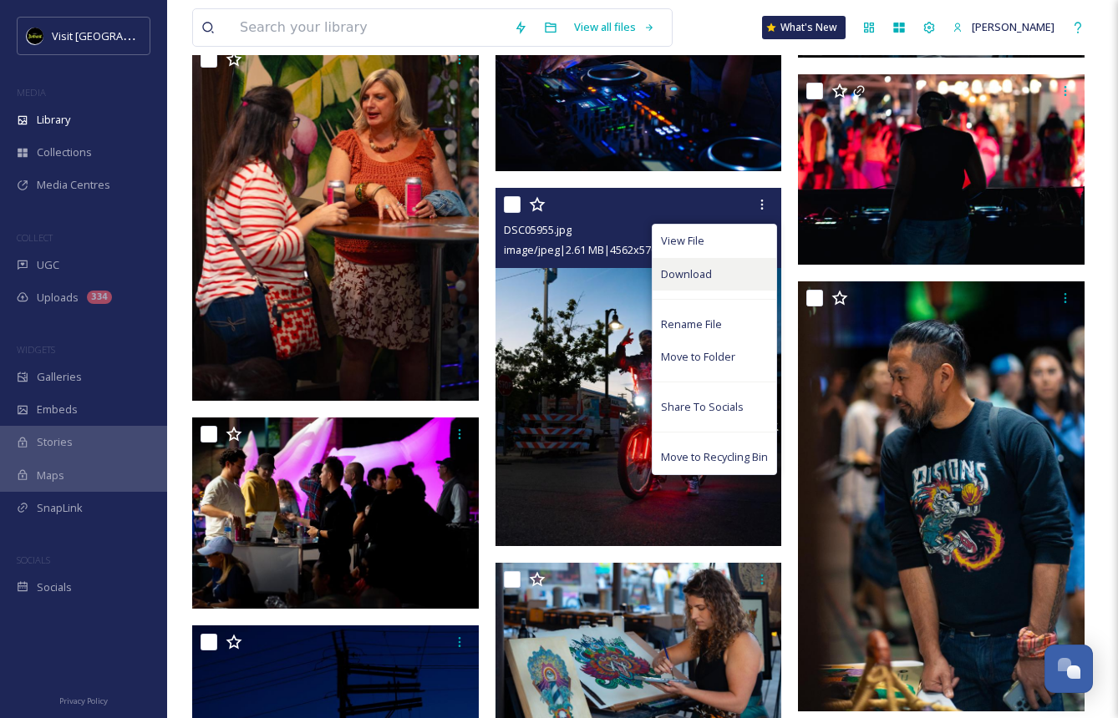
click at [690, 279] on span "Download" at bounding box center [686, 274] width 51 height 16
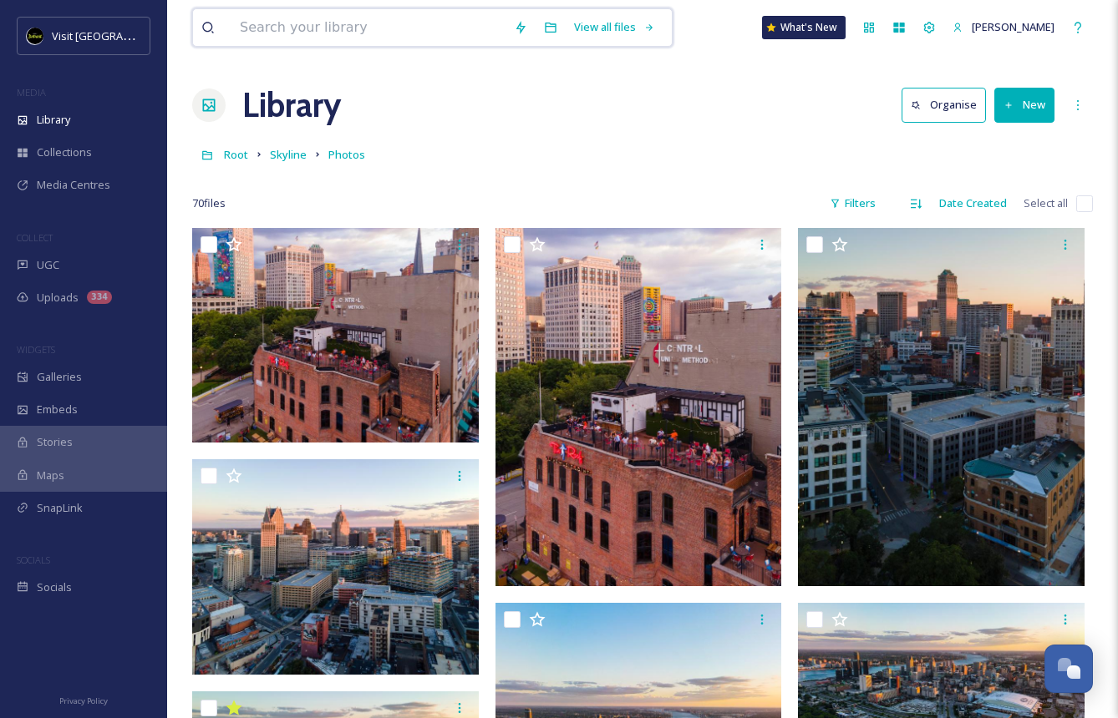
click at [452, 31] on input at bounding box center [368, 27] width 274 height 37
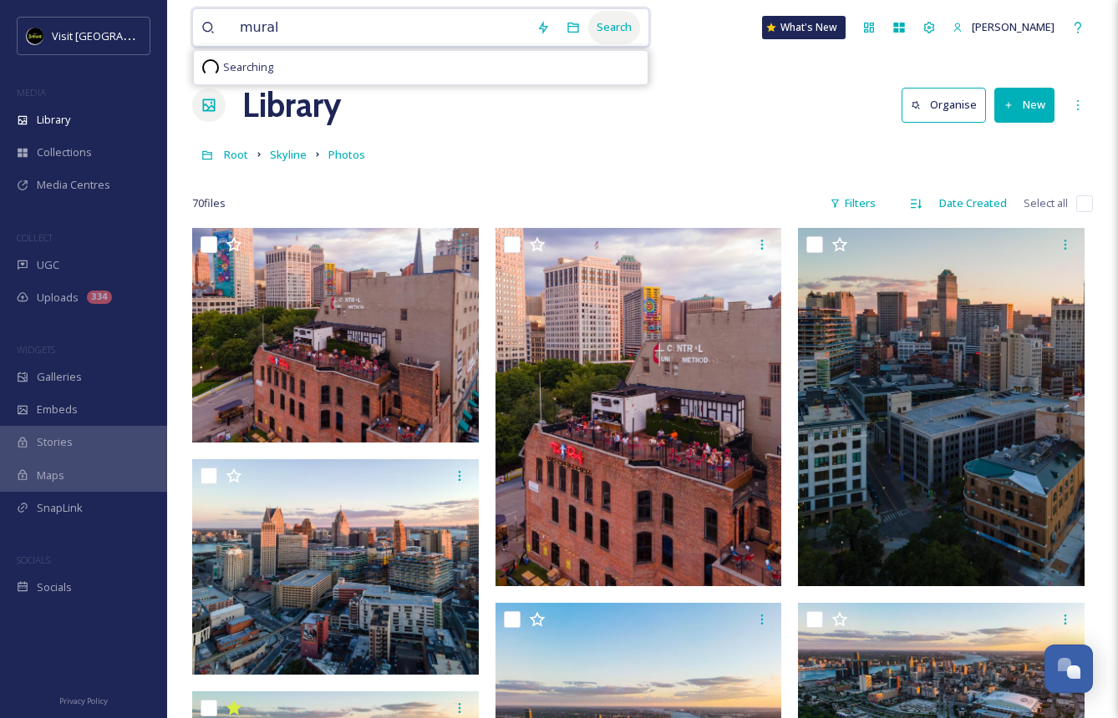
type input "mural"
click at [593, 29] on div "Search" at bounding box center [614, 27] width 52 height 33
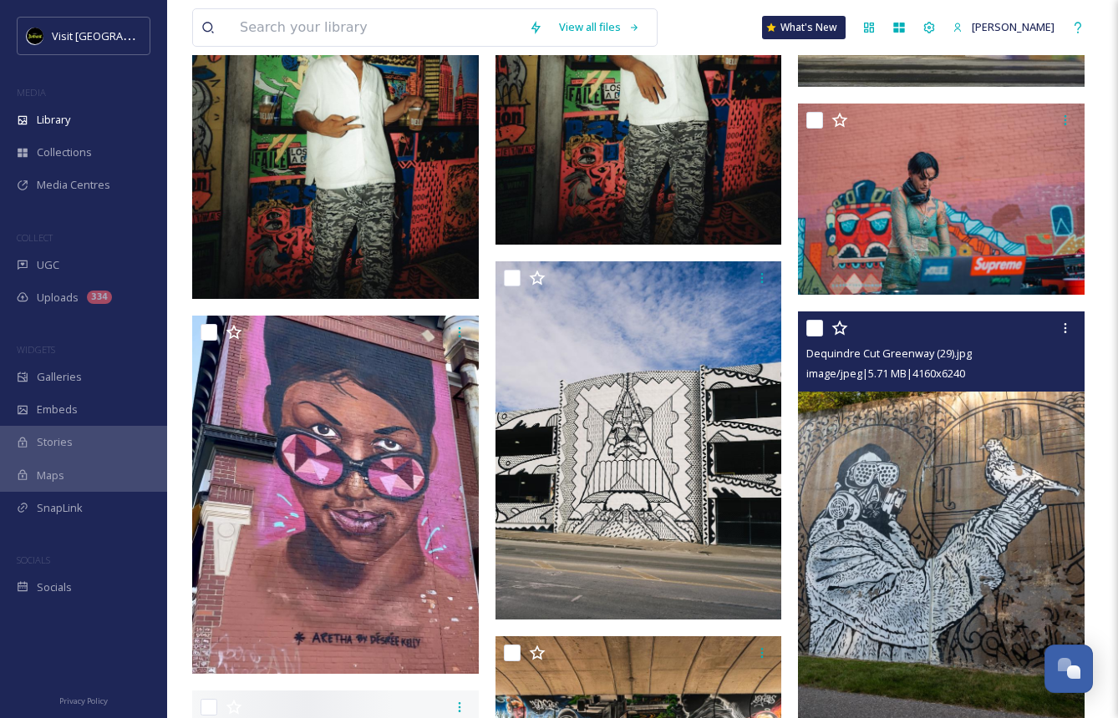
scroll to position [1740, 0]
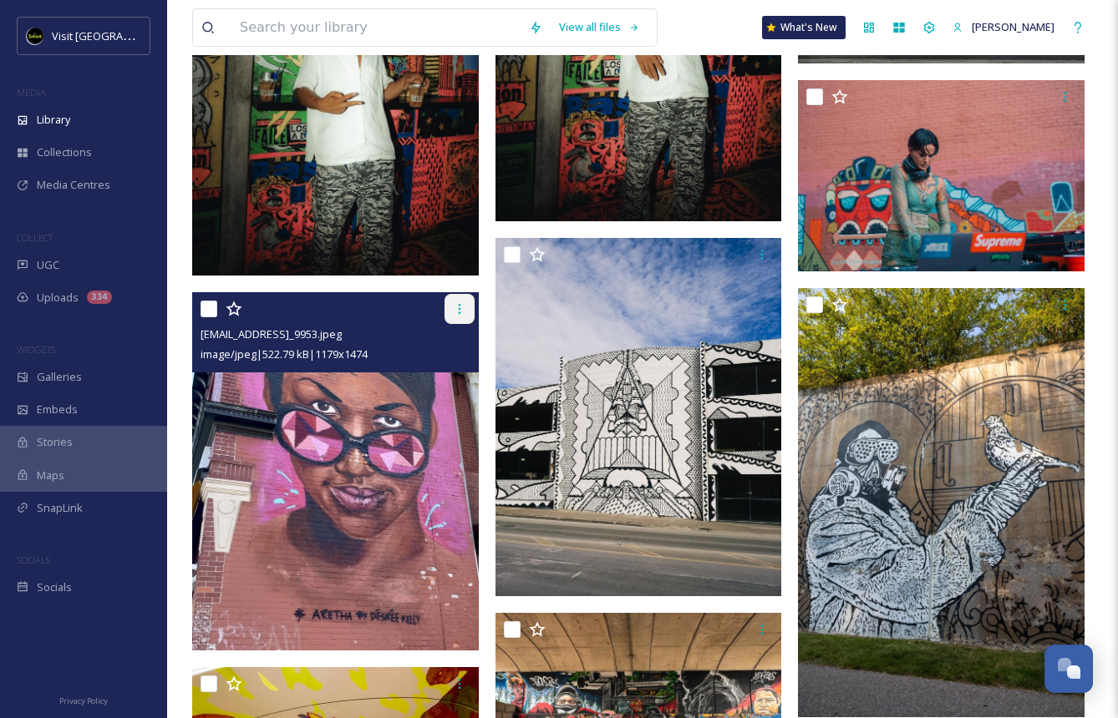
click at [450, 305] on div at bounding box center [459, 309] width 30 height 30
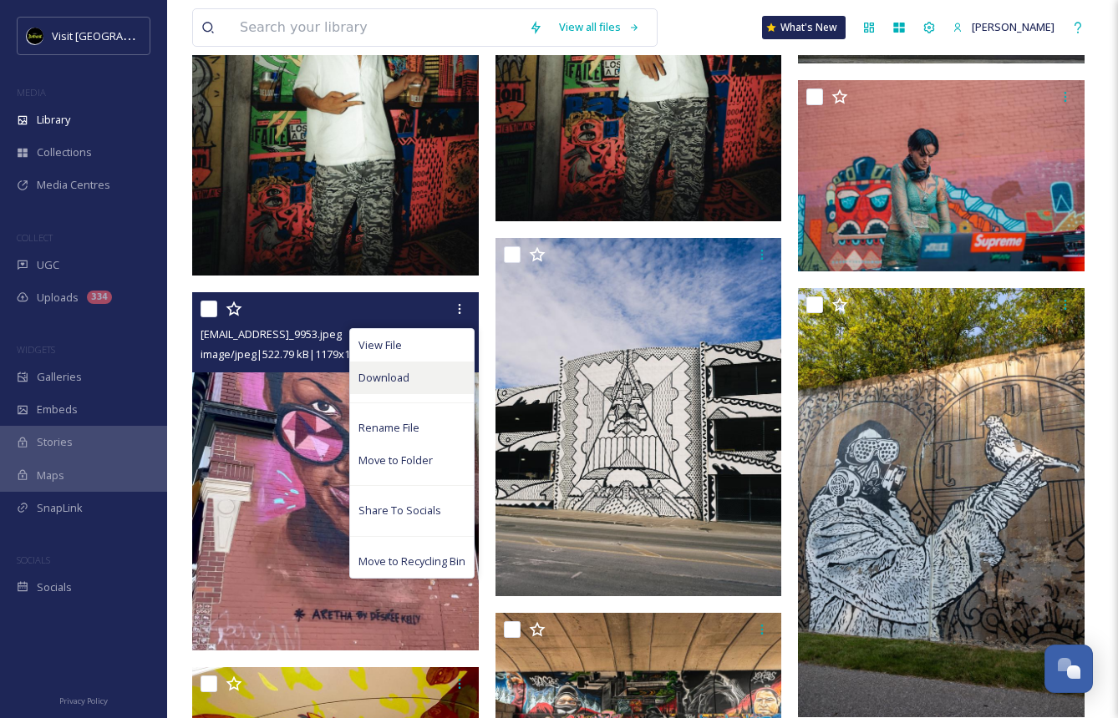
click at [372, 378] on span "Download" at bounding box center [383, 378] width 51 height 16
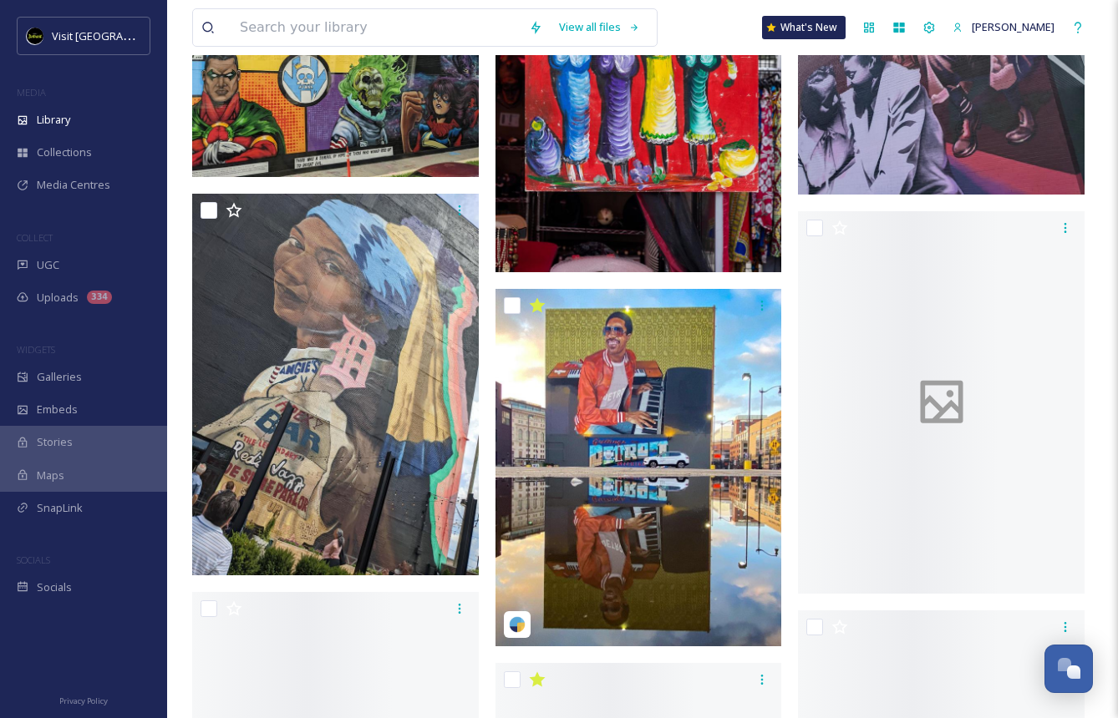
scroll to position [5070, 0]
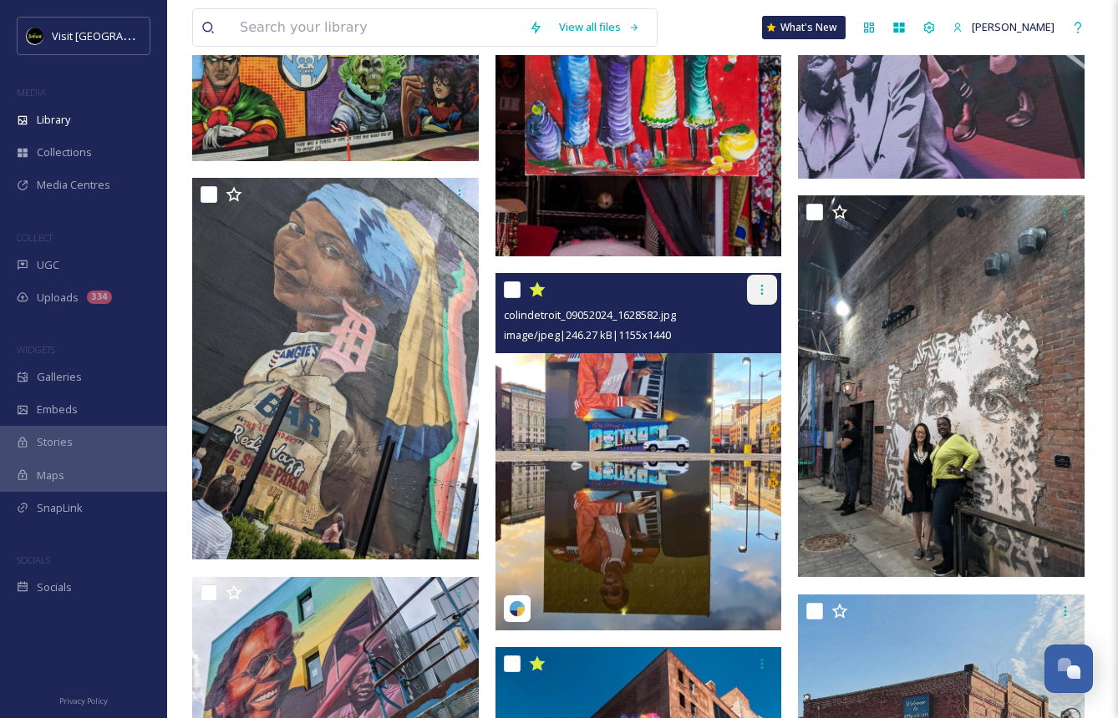
click at [759, 295] on icon at bounding box center [761, 289] width 13 height 13
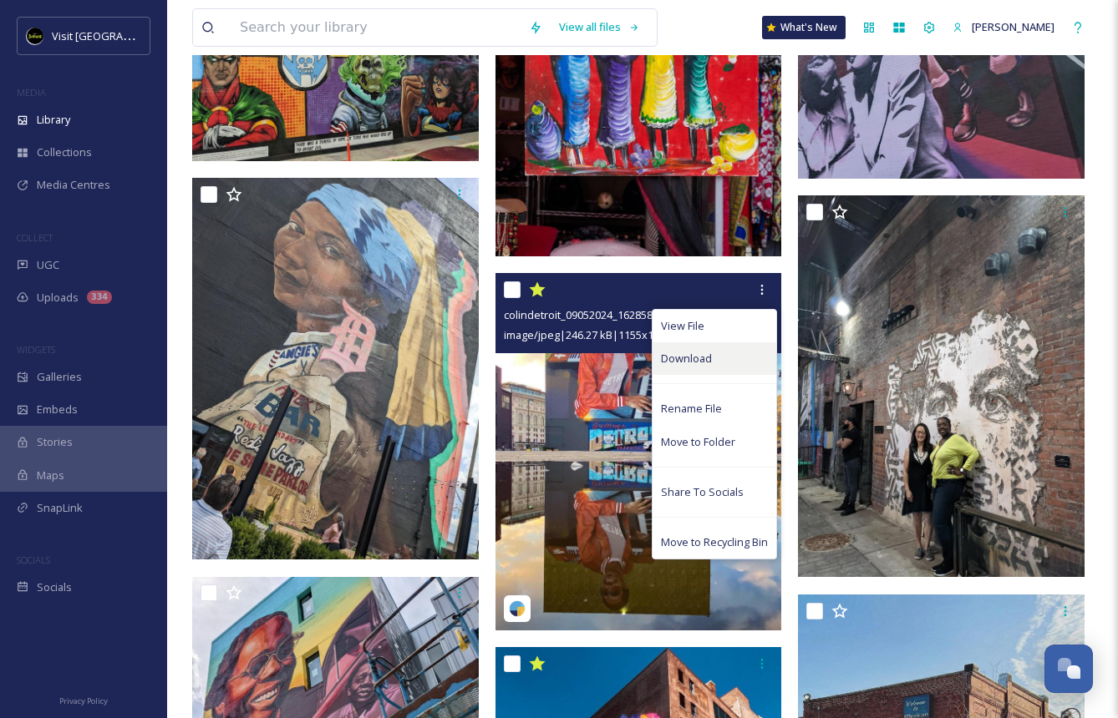
click at [691, 353] on span "Download" at bounding box center [686, 359] width 51 height 16
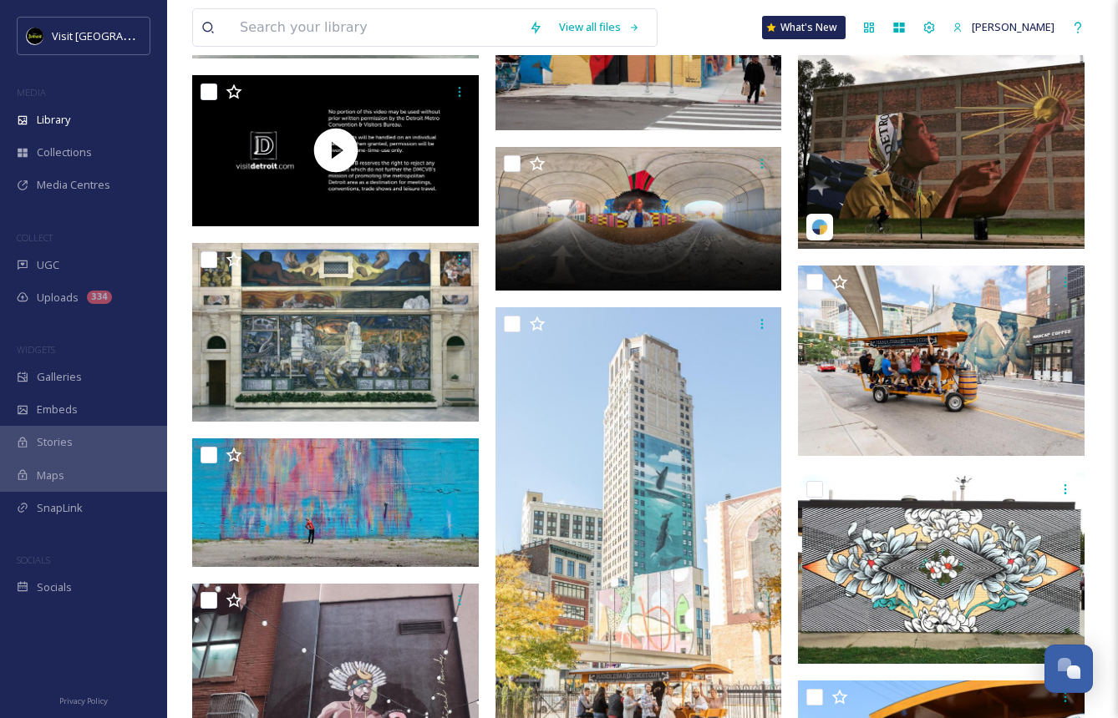
scroll to position [6741, 0]
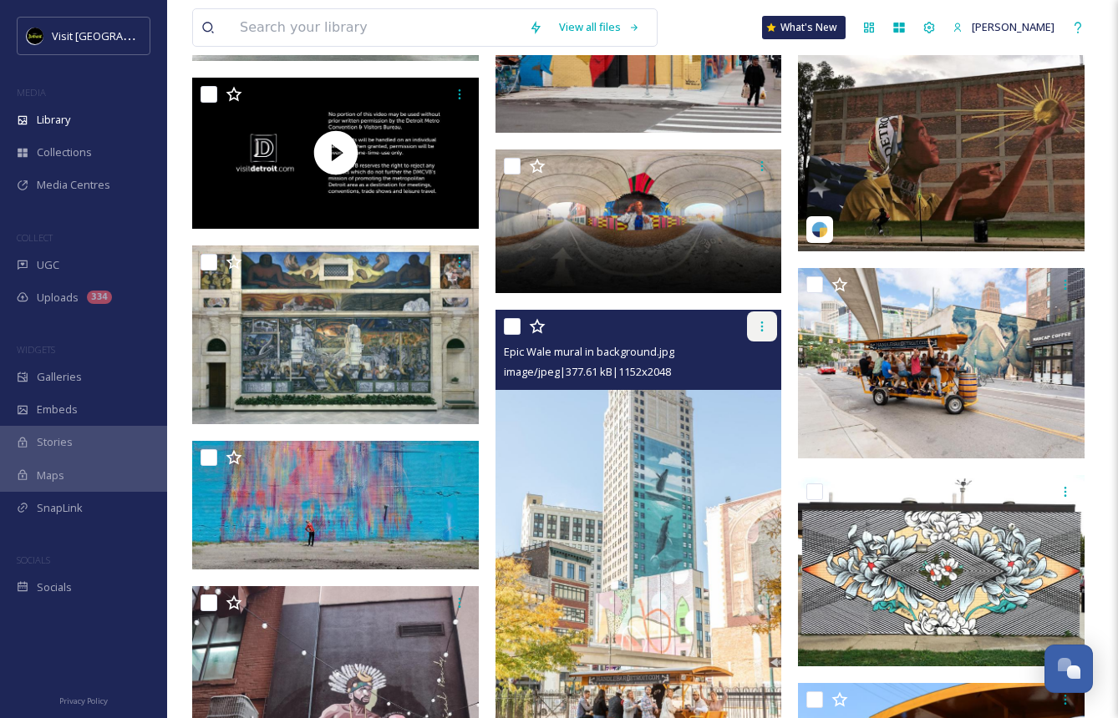
click at [750, 322] on div at bounding box center [762, 327] width 30 height 30
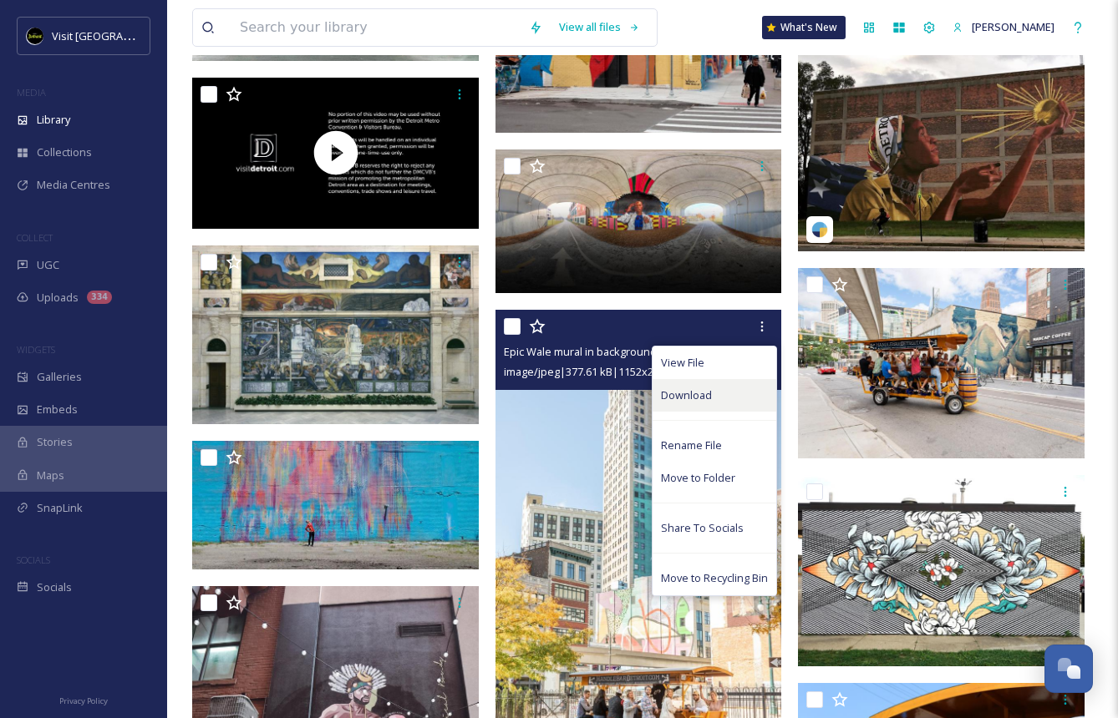
click at [688, 391] on span "Download" at bounding box center [686, 396] width 51 height 16
